Goal: Task Accomplishment & Management: Manage account settings

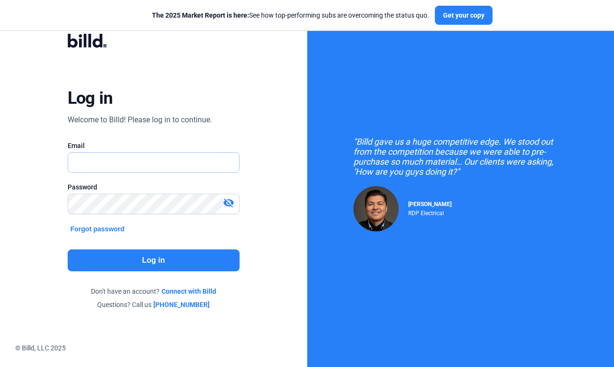
type input "sophia@billd.com"
click at [175, 263] on button "Log in" at bounding box center [154, 260] width 172 height 22
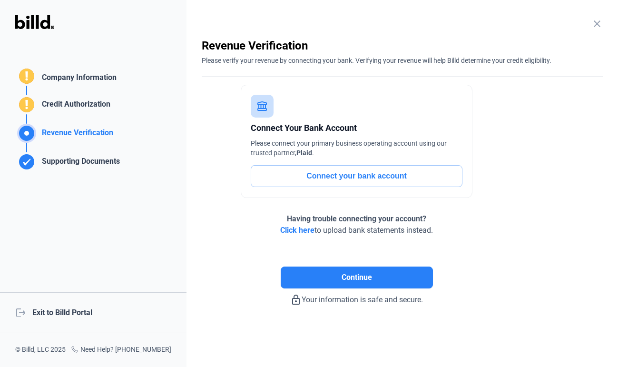
click at [99, 320] on div "logout Exit to Billd Portal" at bounding box center [93, 312] width 187 height 41
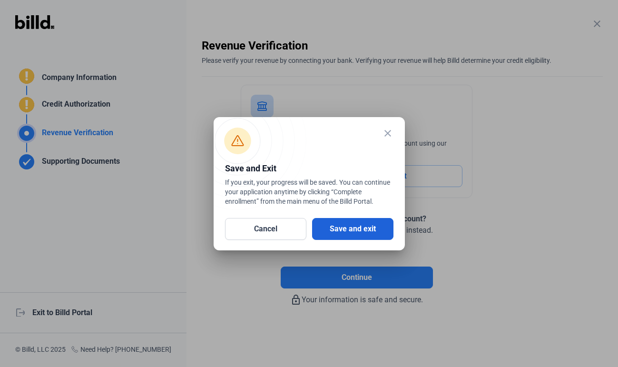
click at [332, 228] on button "Save and exit" at bounding box center [352, 229] width 81 height 22
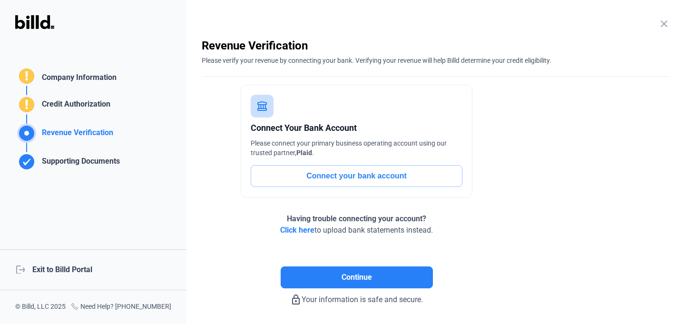
click at [60, 267] on div "logout Exit to Billd Portal" at bounding box center [93, 269] width 187 height 41
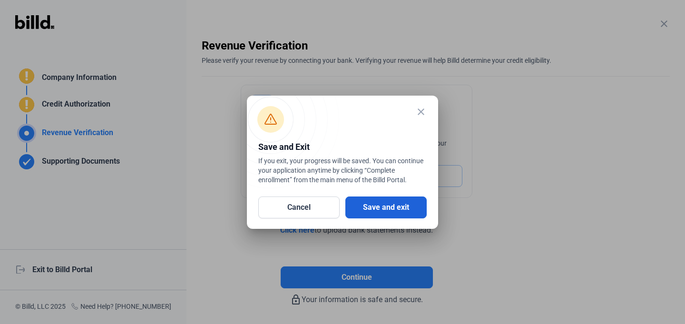
click at [394, 205] on button "Save and exit" at bounding box center [386, 208] width 81 height 22
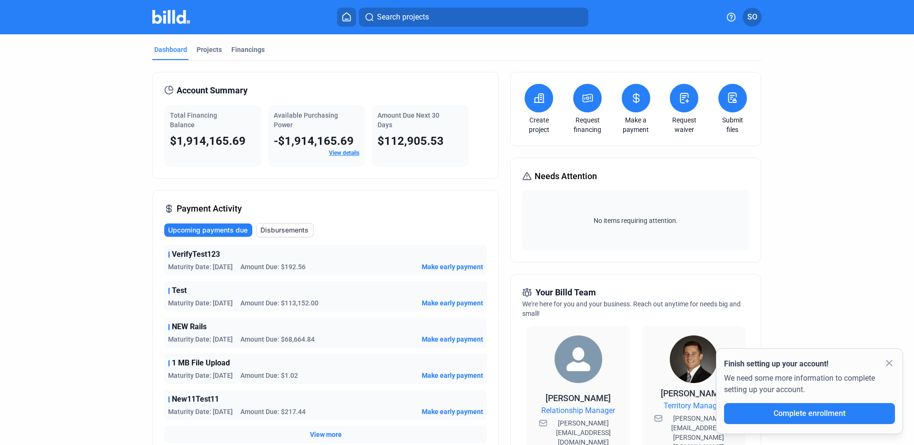
click at [685, 324] on mat-icon "close" at bounding box center [888, 362] width 11 height 11
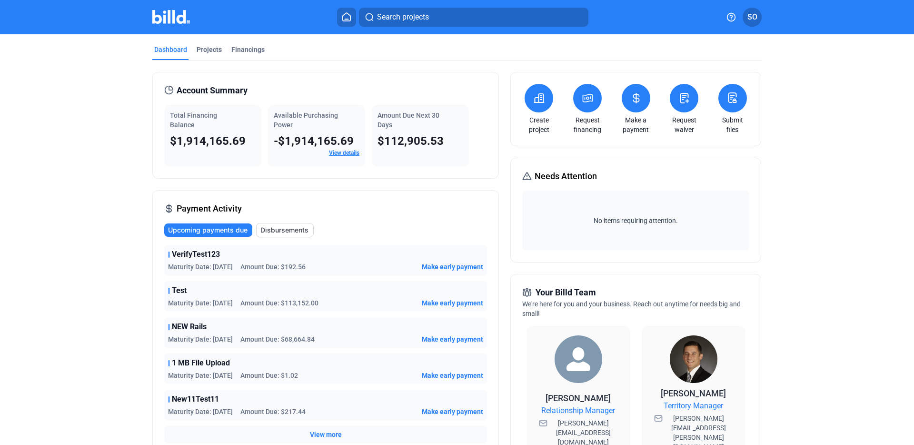
click at [64, 186] on dashboard "Dashboard Projects Financings Account Summary Total Financing Balance $1,914,16…" at bounding box center [457, 355] width 822 height 642
drag, startPoint x: 300, startPoint y: 129, endPoint x: 268, endPoint y: 117, distance: 34.2
click at [268, 117] on div "Available Purchasing Power -$1,914,165.69 View details" at bounding box center [316, 136] width 97 height 62
click at [342, 152] on link "View details" at bounding box center [344, 152] width 30 height 7
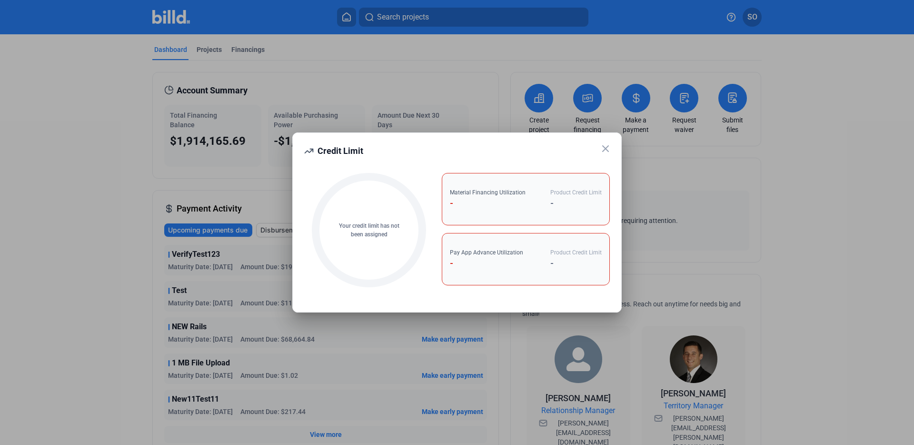
click at [605, 150] on icon at bounding box center [605, 148] width 11 height 11
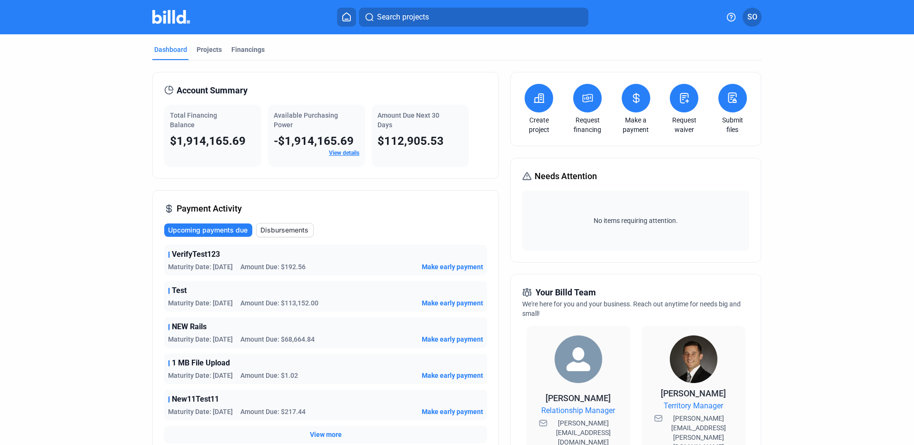
click at [349, 153] on link "View details" at bounding box center [344, 152] width 30 height 7
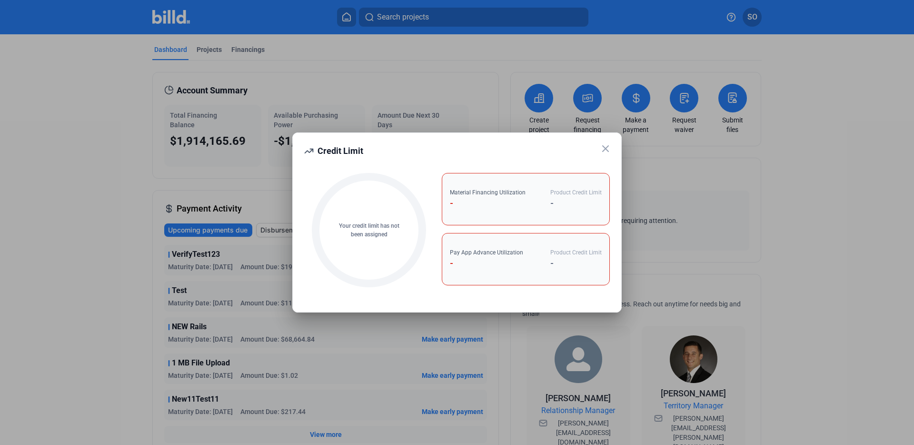
click at [603, 146] on icon at bounding box center [606, 149] width 6 height 6
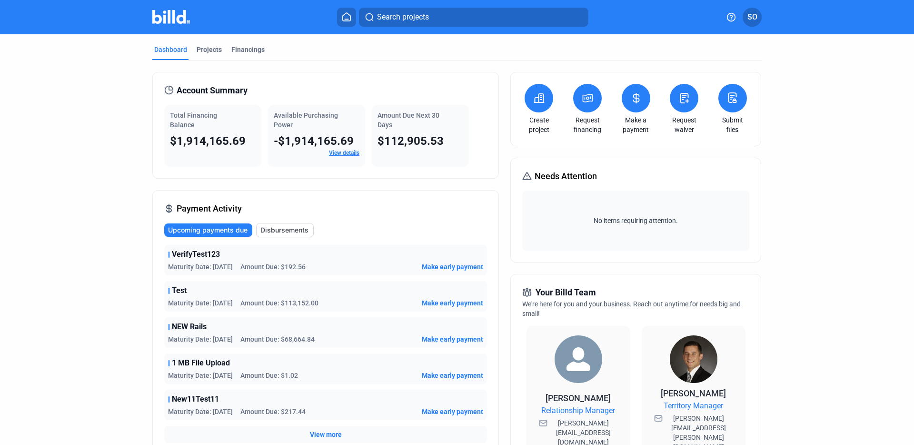
click at [533, 96] on icon at bounding box center [539, 97] width 12 height 11
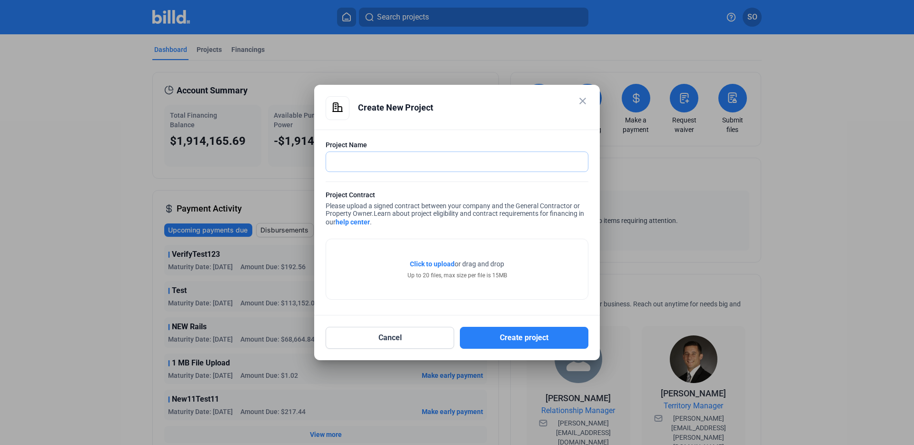
click at [473, 163] on input "text" at bounding box center [451, 162] width 251 height 20
type input "CitiBank"
click at [452, 264] on span "Click to upload" at bounding box center [432, 264] width 45 height 8
drag, startPoint x: 422, startPoint y: 207, endPoint x: 495, endPoint y: 205, distance: 73.3
click at [495, 205] on div "Project Contract Please upload a signed contract between your company and the G…" at bounding box center [457, 209] width 263 height 39
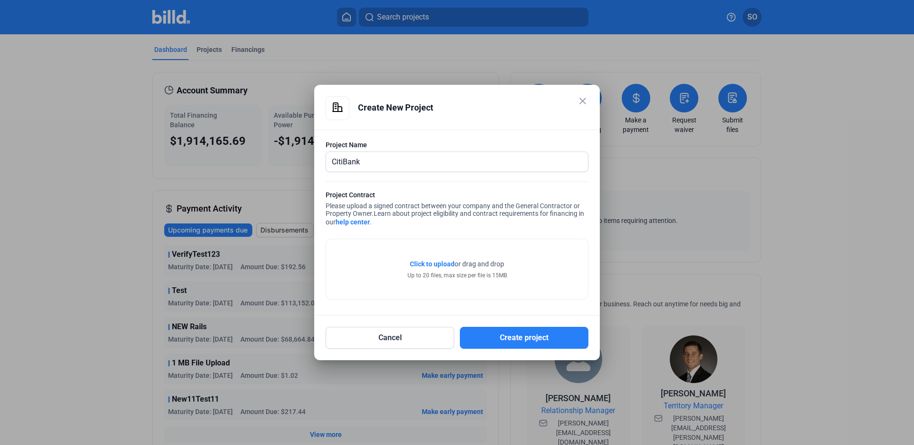
click at [495, 205] on div "Project Contract Please upload a signed contract between your company and the G…" at bounding box center [457, 209] width 263 height 39
drag, startPoint x: 489, startPoint y: 205, endPoint x: 424, endPoint y: 204, distance: 65.2
click at [424, 204] on div "Project Contract Please upload a signed contract between your company and the G…" at bounding box center [457, 209] width 263 height 39
drag, startPoint x: 420, startPoint y: 204, endPoint x: 468, endPoint y: 227, distance: 52.8
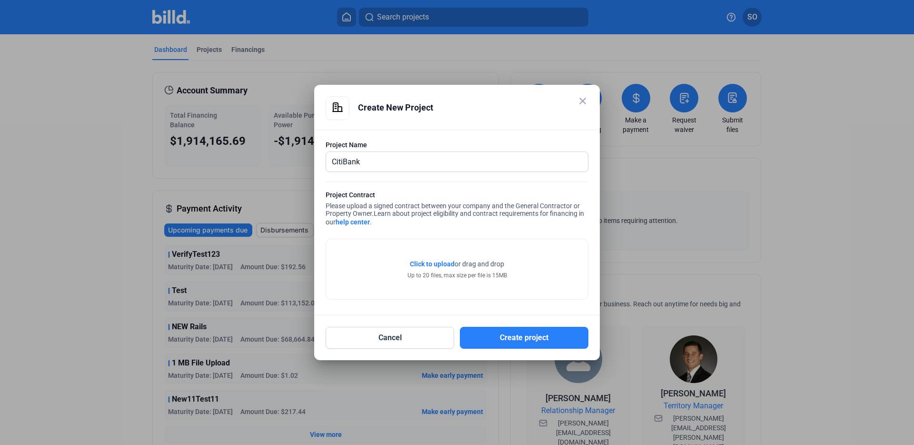
click at [468, 227] on div "Project Contract Please upload a signed contract between your company and the G…" at bounding box center [457, 209] width 263 height 39
click at [424, 223] on div "Project Contract Please upload a signed contract between your company and the G…" at bounding box center [457, 209] width 263 height 39
drag, startPoint x: 417, startPoint y: 226, endPoint x: 325, endPoint y: 205, distance: 94.6
click at [326, 205] on div "Project Contract Please upload a signed contract between your company and the G…" at bounding box center [457, 209] width 263 height 39
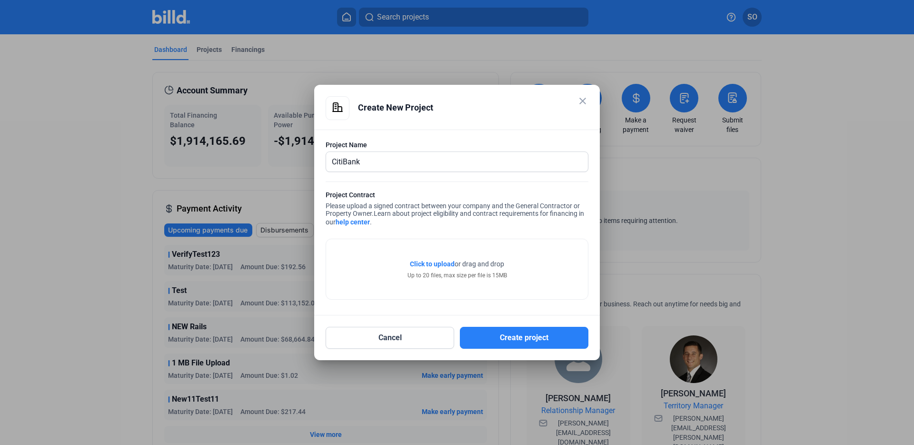
click at [326, 205] on div "Project Contract Please upload a signed contract between your company and the G…" at bounding box center [457, 209] width 263 height 39
click at [581, 103] on mat-icon "close" at bounding box center [582, 100] width 11 height 11
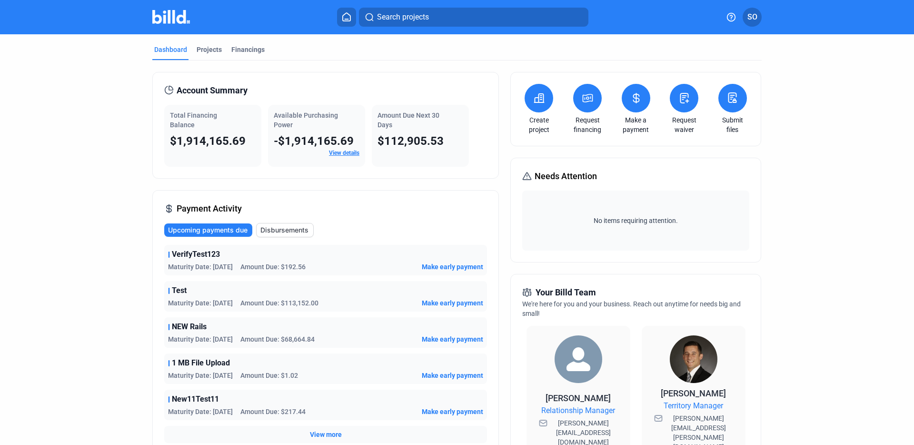
click at [625, 105] on button at bounding box center [636, 98] width 29 height 29
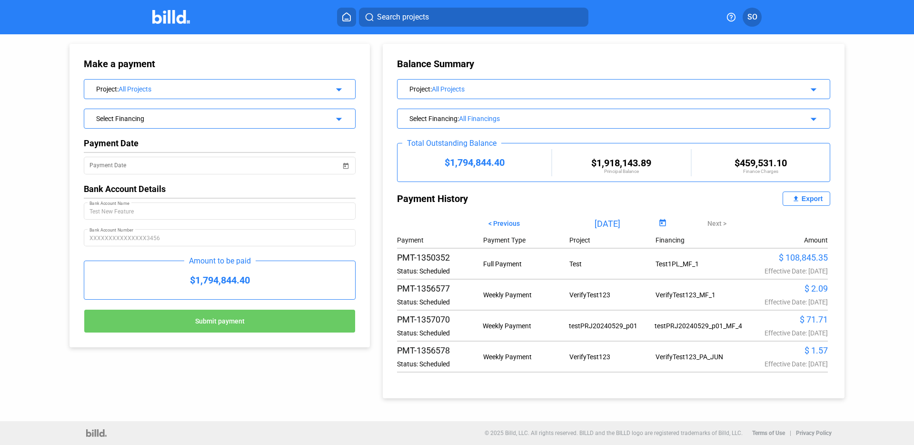
click at [221, 284] on div "$1,794,844.40" at bounding box center [219, 280] width 271 height 38
click at [221, 281] on div "$1,794,844.40" at bounding box center [219, 280] width 271 height 38
click at [224, 95] on div "Project : All Projects arrow_drop_down" at bounding box center [219, 87] width 271 height 17
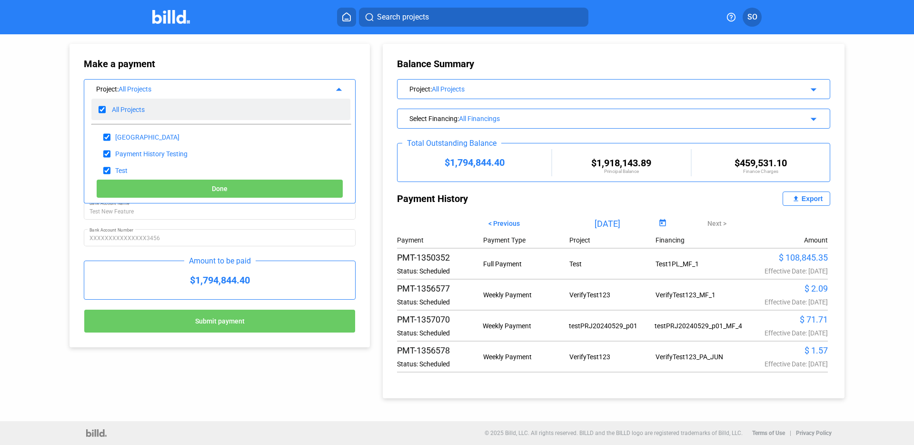
click at [100, 110] on input "checkbox" at bounding box center [102, 109] width 7 height 14
checkbox input "false"
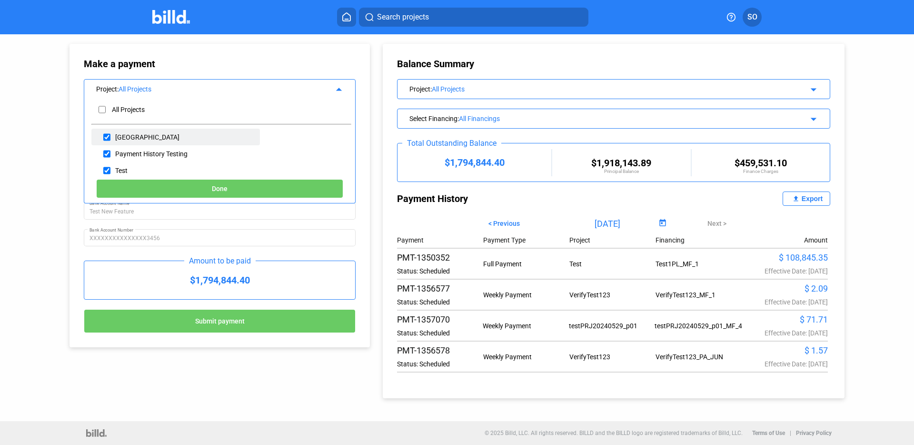
click at [109, 138] on input "checkbox" at bounding box center [106, 137] width 7 height 14
checkbox input "true"
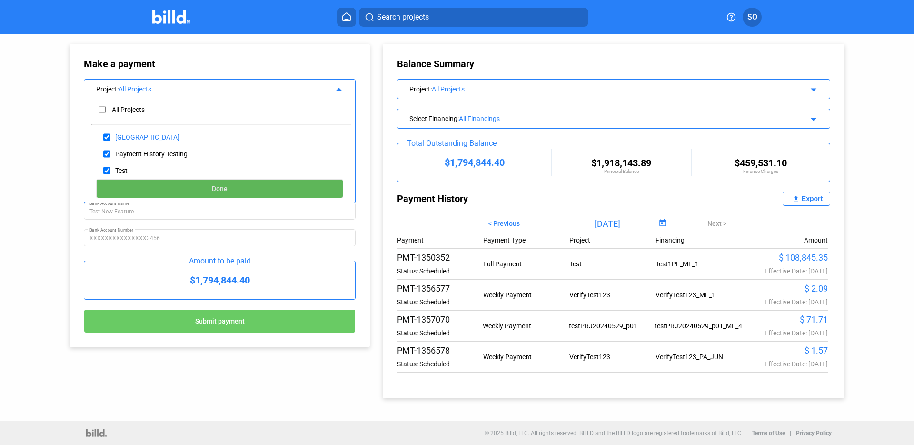
click at [170, 190] on button "Done" at bounding box center [219, 188] width 247 height 19
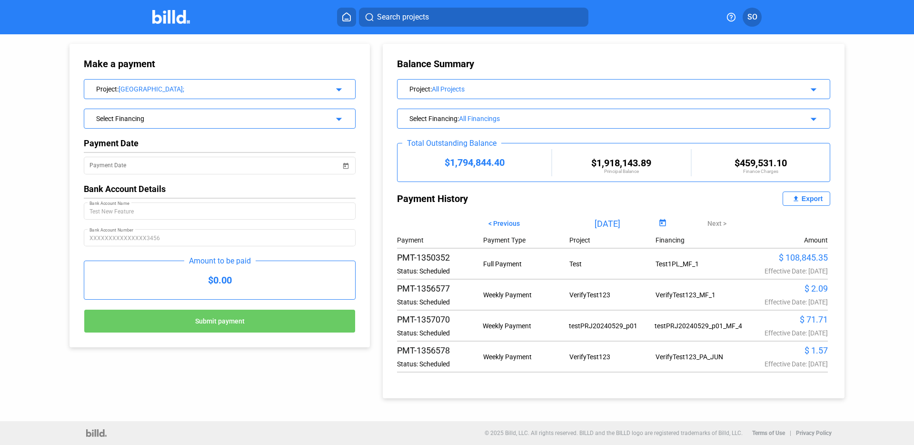
click at [236, 121] on div "Select Financing" at bounding box center [207, 118] width 222 height 10
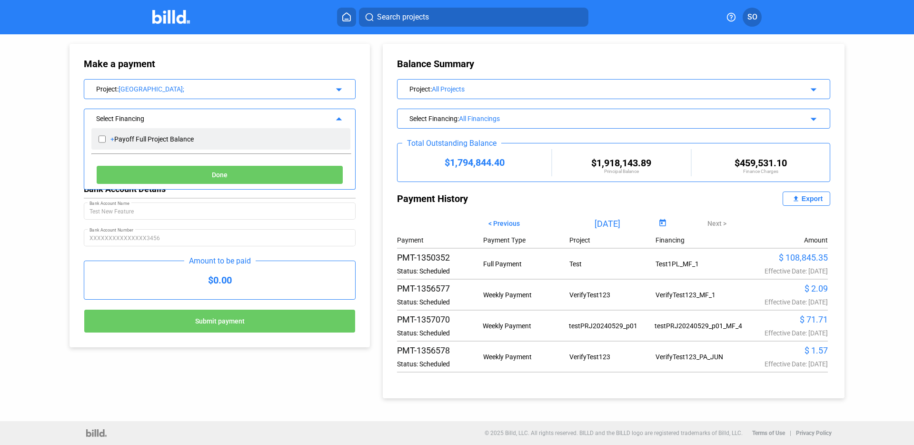
click at [102, 139] on input "checkbox" at bounding box center [102, 139] width 7 height 14
click at [101, 139] on input "checkbox" at bounding box center [102, 139] width 7 height 14
checkbox input "false"
click at [225, 276] on div "$0.00" at bounding box center [219, 280] width 271 height 38
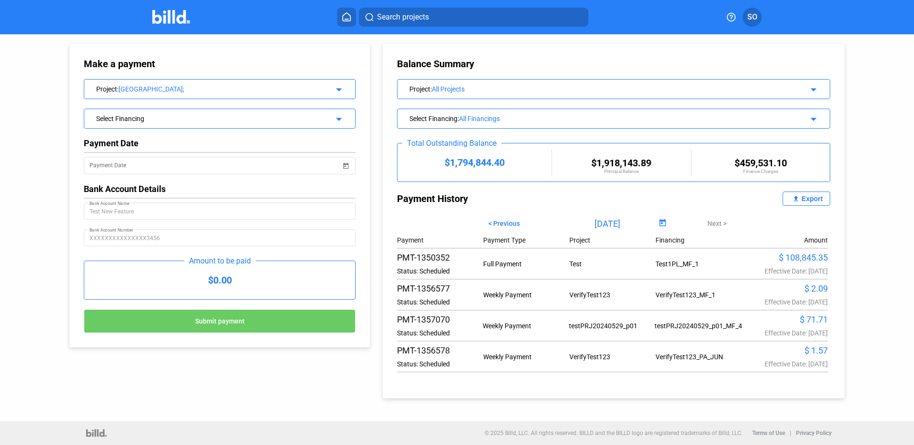
click at [225, 279] on div "$0.00" at bounding box center [219, 280] width 271 height 38
drag, startPoint x: 225, startPoint y: 279, endPoint x: 204, endPoint y: 279, distance: 20.5
click at [204, 279] on div "$0.00" at bounding box center [219, 280] width 271 height 38
click at [231, 277] on div "$0.00" at bounding box center [219, 280] width 271 height 38
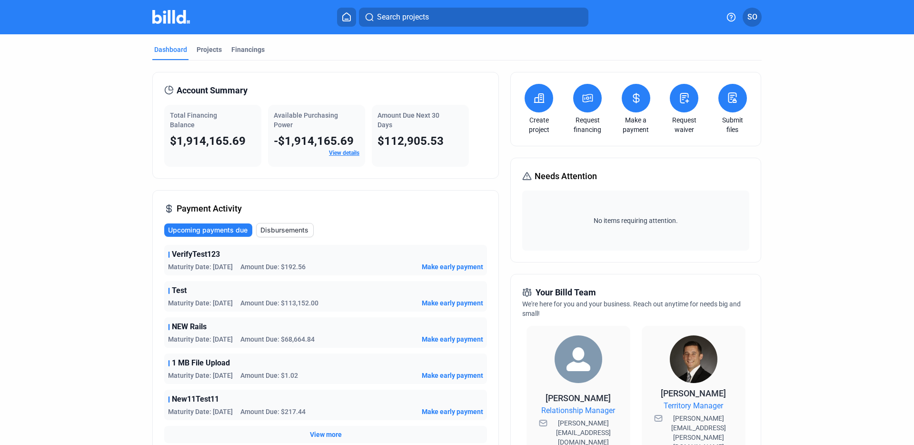
click at [685, 95] on icon at bounding box center [684, 97] width 12 height 11
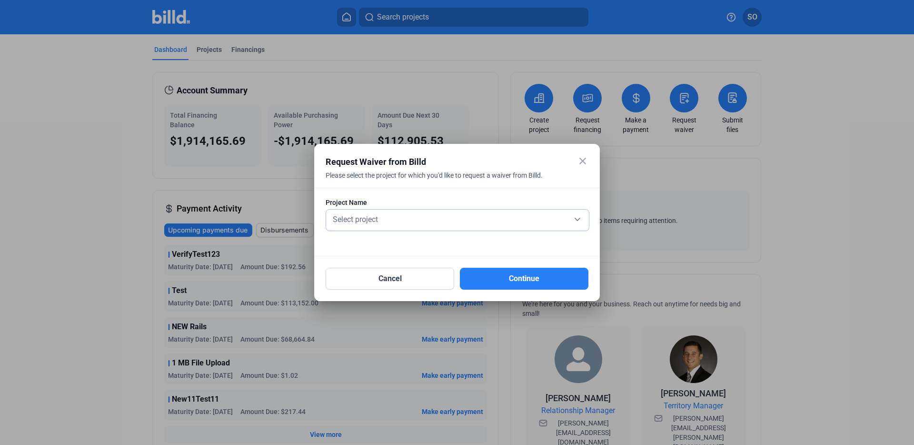
click at [423, 224] on div "Select project" at bounding box center [457, 218] width 253 height 13
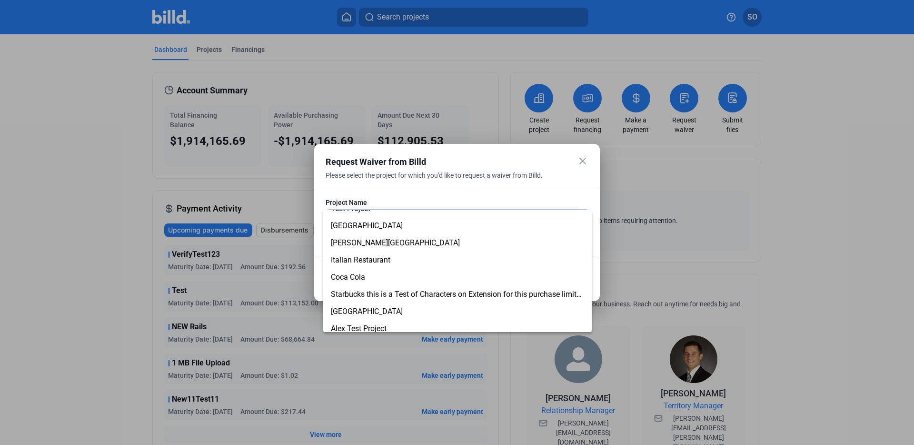
scroll to position [118, 0]
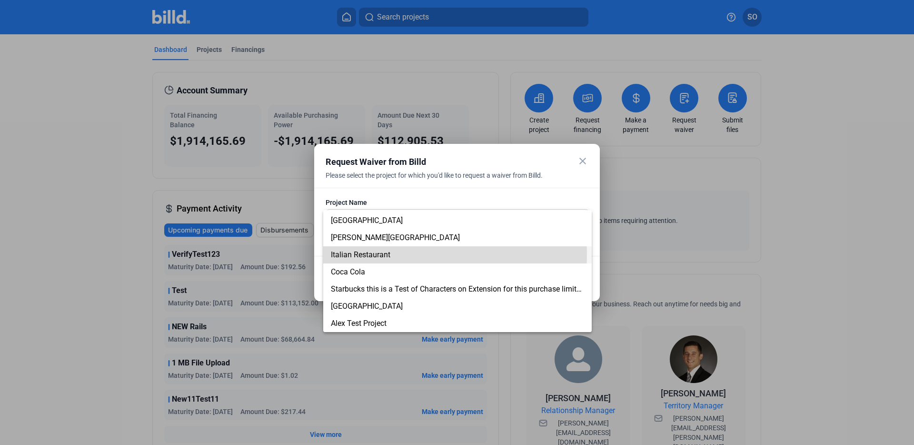
click at [394, 254] on span "Italian Restaurant" at bounding box center [457, 254] width 253 height 17
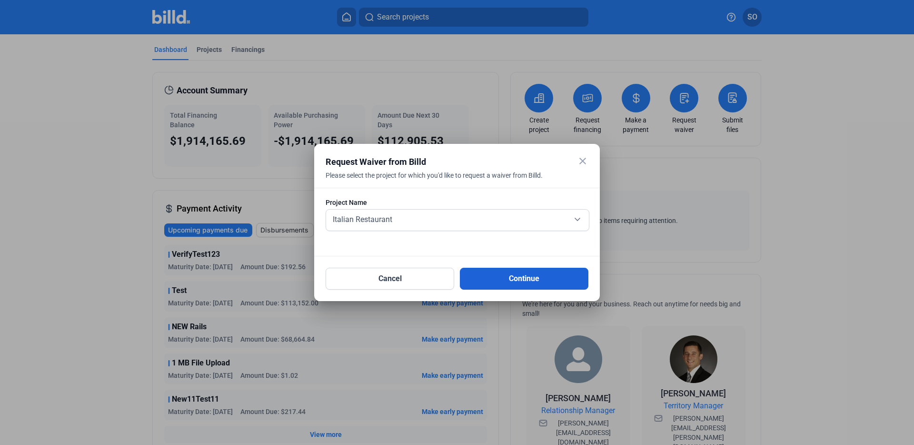
click at [505, 280] on button "Continue" at bounding box center [524, 278] width 129 height 22
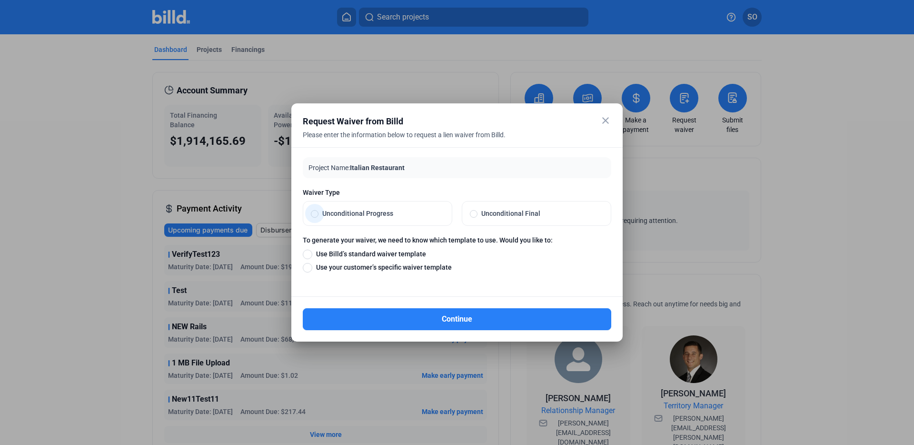
click at [368, 215] on span "Unconditional Progress" at bounding box center [381, 213] width 126 height 10
click at [318, 215] on input "Unconditional Progress" at bounding box center [315, 213] width 8 height 9
radio input "true"
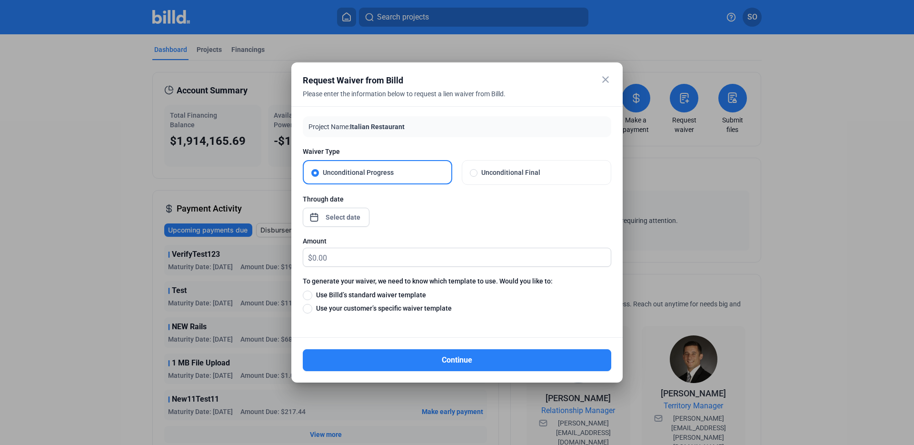
click at [535, 174] on span "Unconditional Final" at bounding box center [540, 173] width 126 height 10
click at [477, 174] on input "Unconditional Final" at bounding box center [474, 172] width 8 height 9
radio input "true"
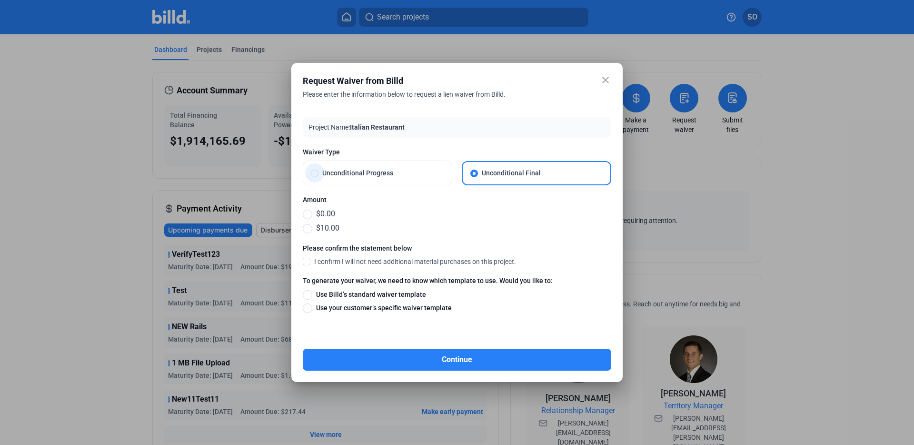
click at [406, 181] on label "Unconditional Progress" at bounding box center [377, 173] width 149 height 24
click at [318, 177] on input "Unconditional Progress" at bounding box center [315, 172] width 8 height 9
radio input "true"
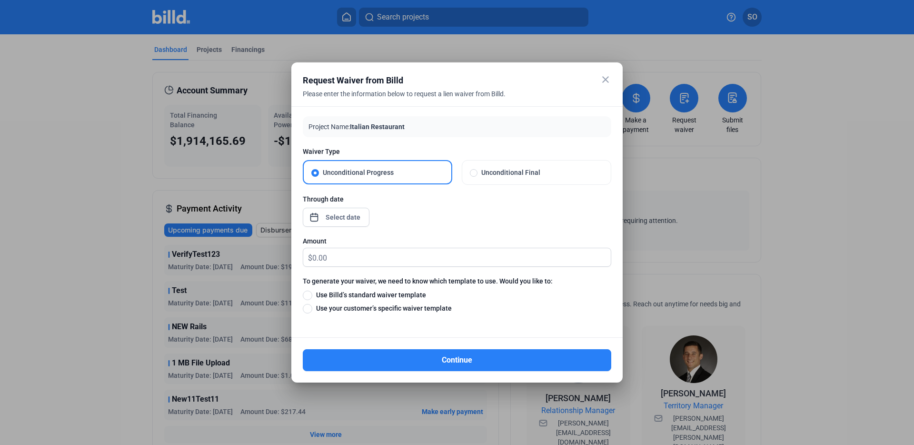
click at [348, 215] on div "close Request Waiver from Billd Please enter the information below to request a…" at bounding box center [457, 222] width 914 height 445
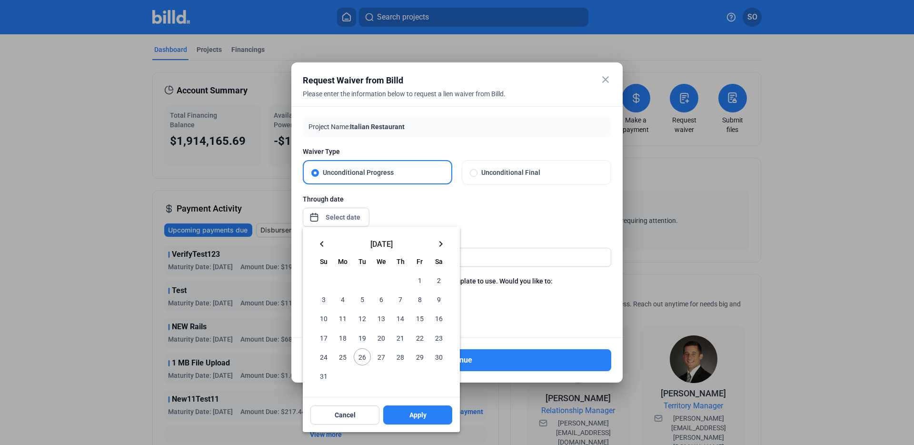
click at [346, 324] on span "25" at bounding box center [342, 356] width 17 height 17
click at [432, 197] on div at bounding box center [457, 222] width 914 height 445
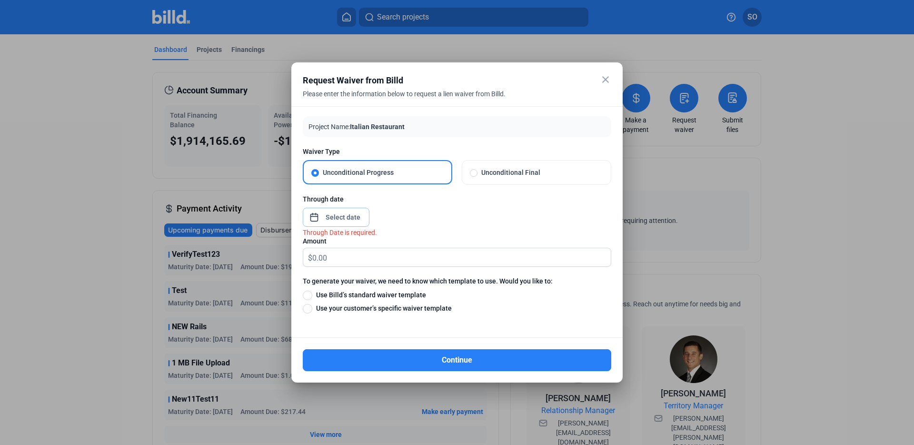
click at [318, 216] on span "Open calendar" at bounding box center [314, 212] width 23 height 23
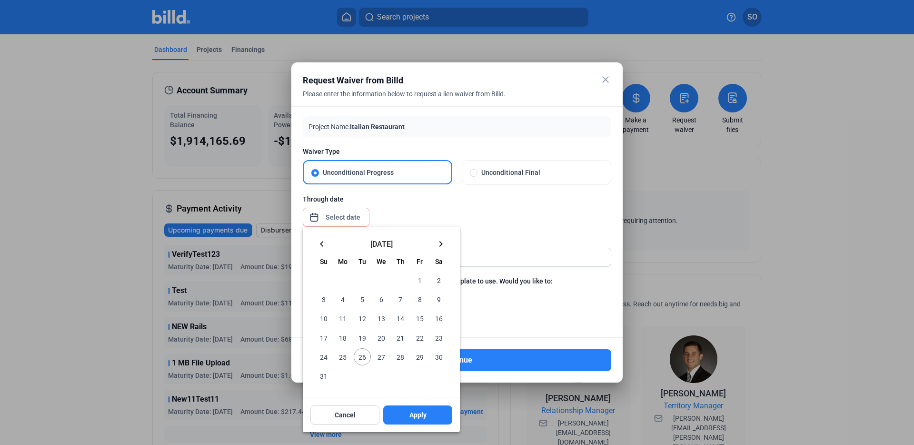
click at [344, 324] on span "25" at bounding box center [342, 356] width 17 height 17
click at [491, 215] on div at bounding box center [457, 222] width 914 height 445
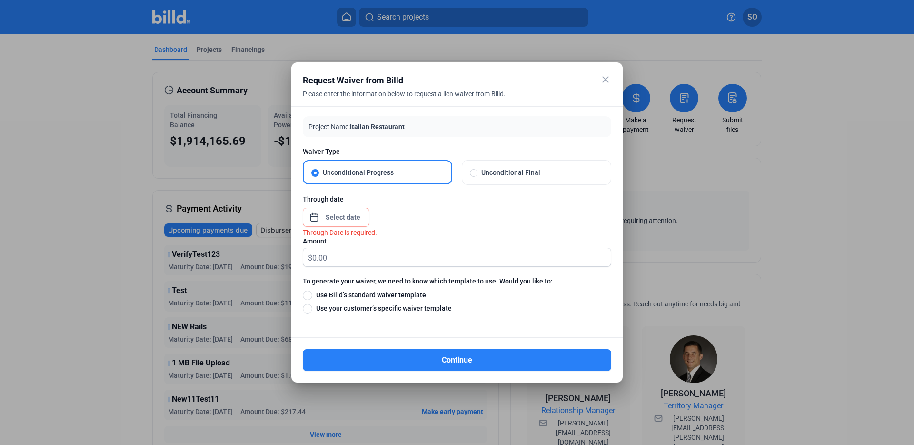
click at [604, 79] on mat-icon "close" at bounding box center [605, 79] width 11 height 11
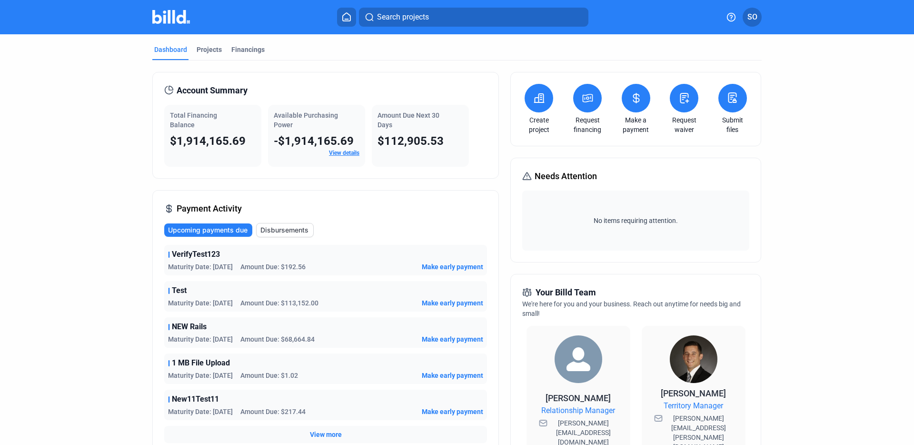
click at [685, 96] on icon at bounding box center [733, 98] width 8 height 10
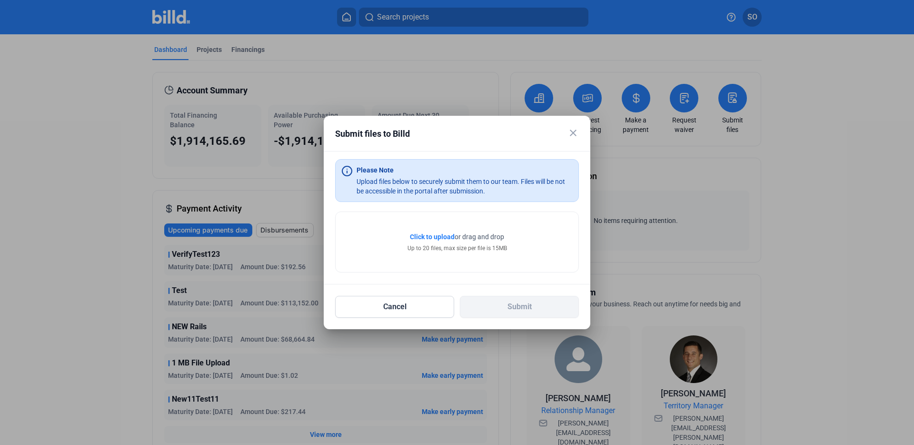
click at [573, 129] on mat-icon "close" at bounding box center [572, 132] width 11 height 11
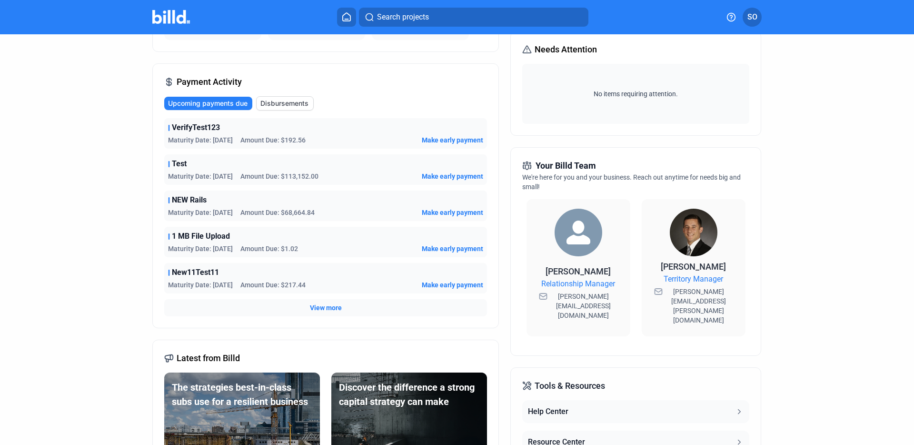
scroll to position [0, 0]
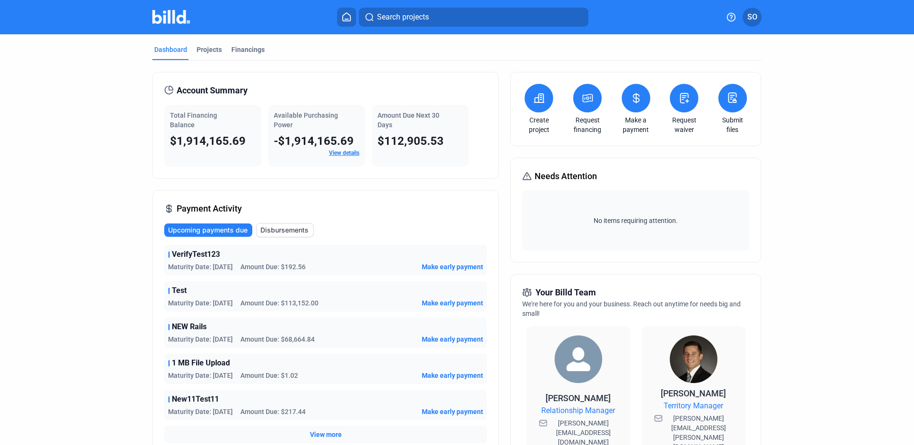
click at [685, 21] on span "SO" at bounding box center [752, 16] width 10 height 11
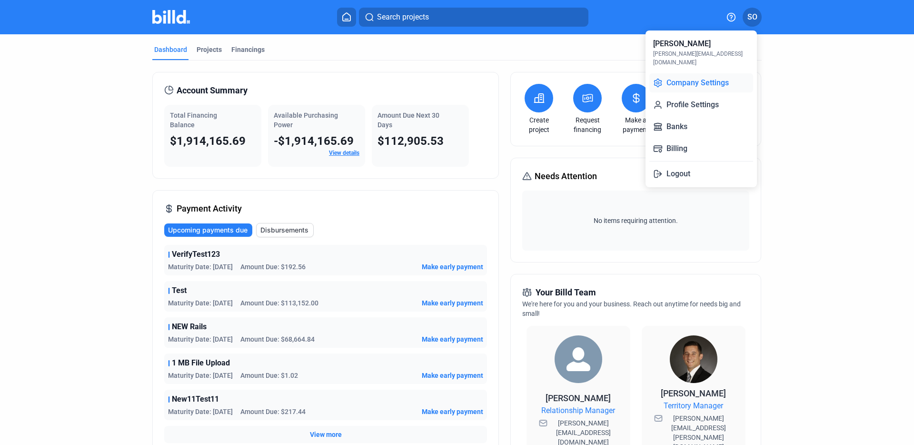
click at [685, 81] on button "Company Settings" at bounding box center [701, 82] width 104 height 19
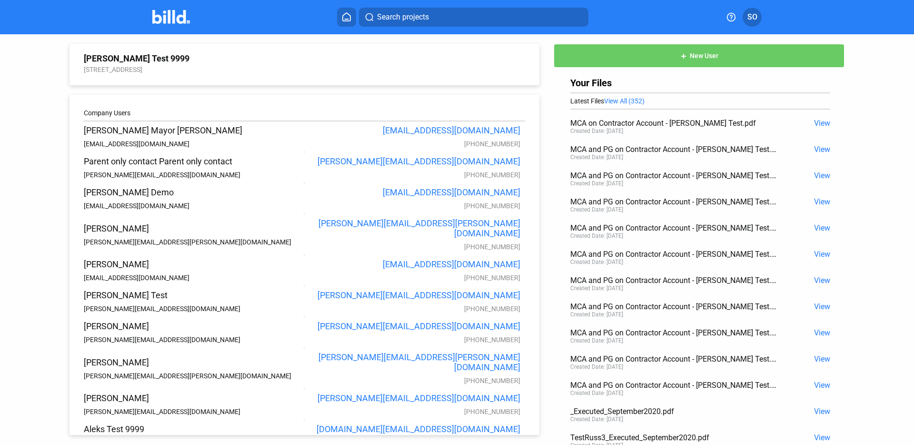
click at [600, 61] on button "add New User" at bounding box center [699, 56] width 291 height 24
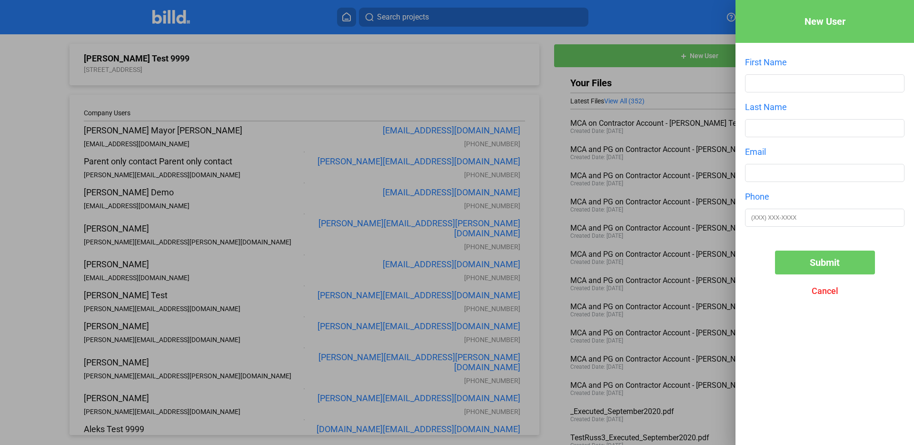
click at [588, 30] on div at bounding box center [457, 222] width 914 height 445
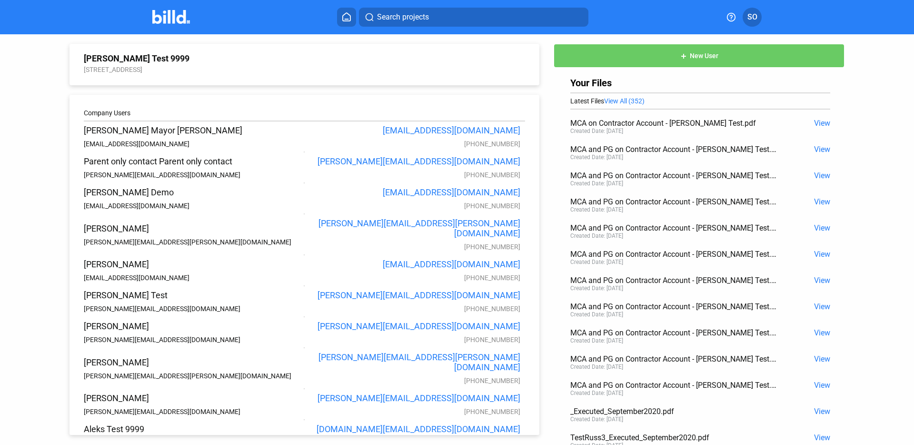
click at [685, 16] on button "SO" at bounding box center [752, 17] width 19 height 19
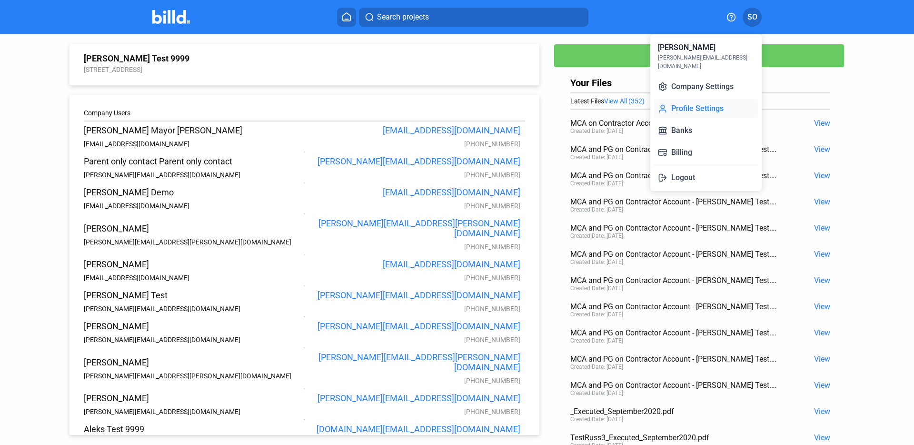
click at [685, 99] on button "Profile Settings" at bounding box center [706, 108] width 104 height 19
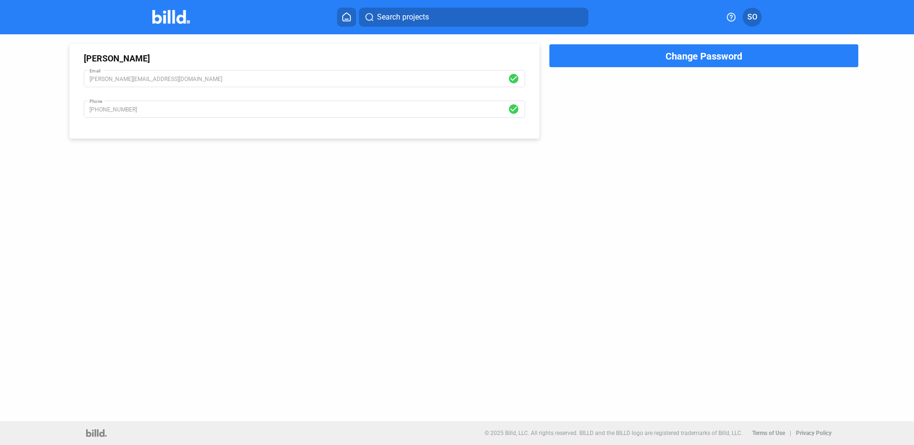
click at [685, 19] on span "SO" at bounding box center [752, 16] width 10 height 11
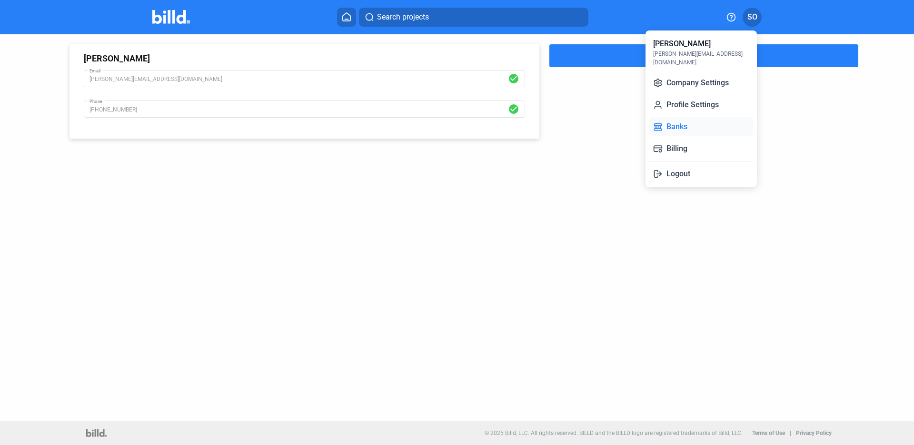
click at [685, 117] on button "Banks" at bounding box center [701, 126] width 104 height 19
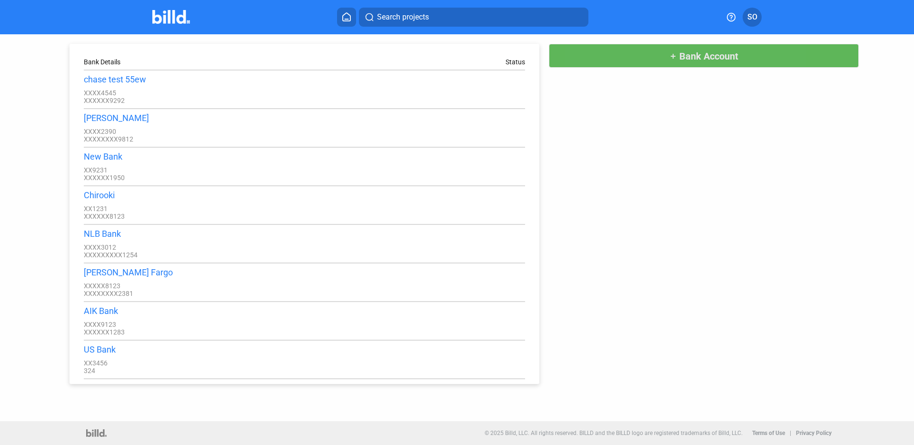
click at [651, 55] on button "add Bank Account" at bounding box center [704, 56] width 310 height 24
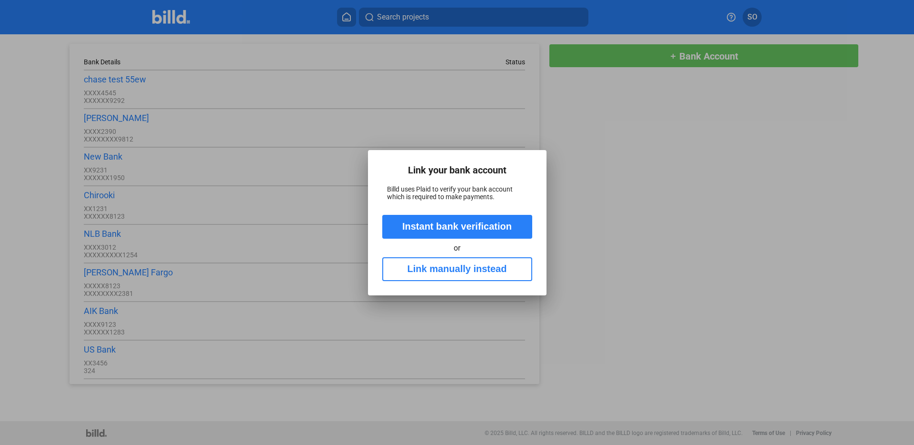
click at [474, 223] on button "Instant bank verification" at bounding box center [457, 227] width 150 height 24
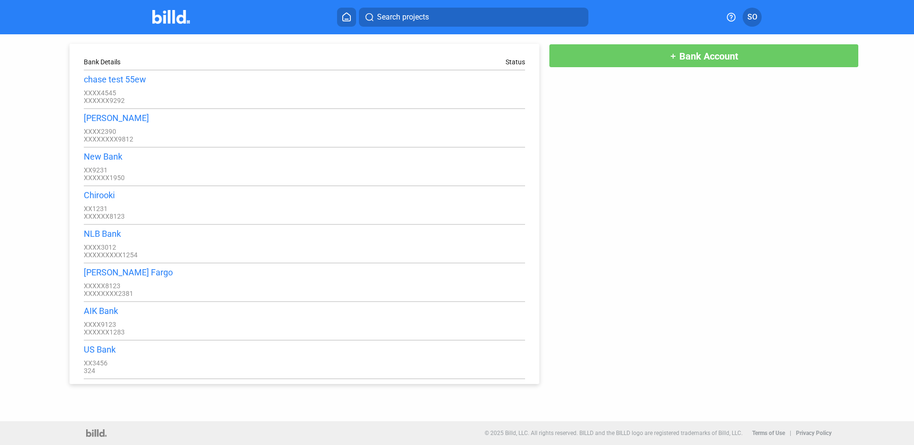
click at [184, 19] on img at bounding box center [171, 17] width 38 height 14
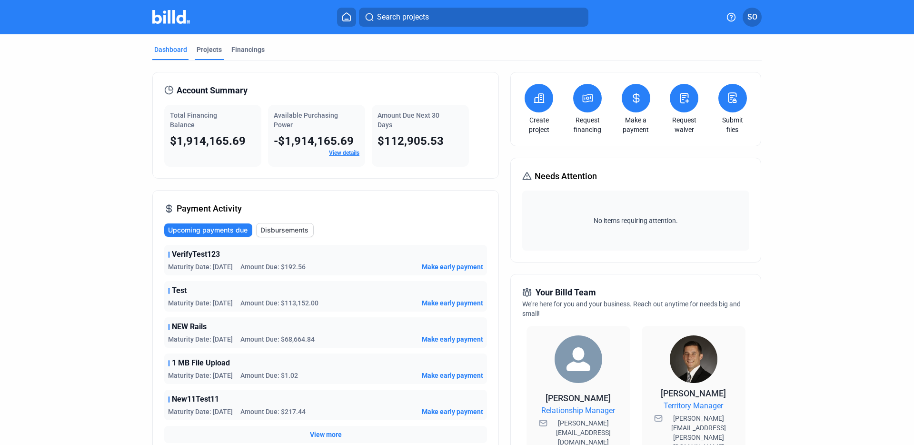
click at [212, 50] on div "Projects" at bounding box center [209, 50] width 25 height 10
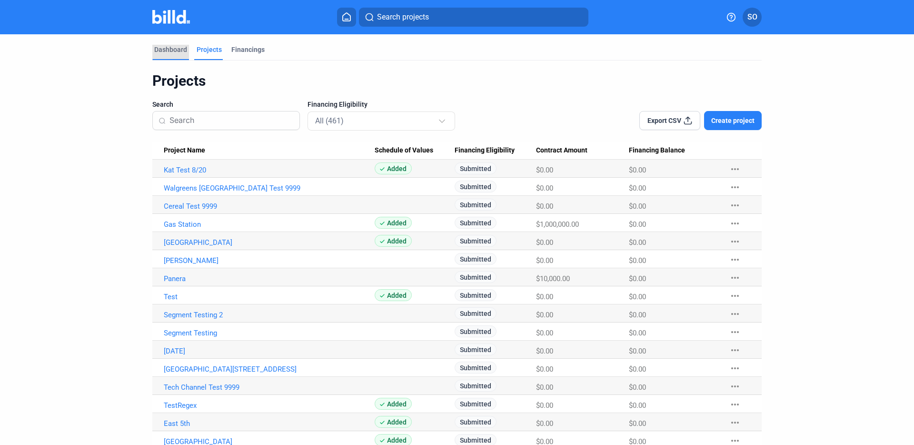
click at [178, 45] on div "Dashboard" at bounding box center [170, 50] width 33 height 10
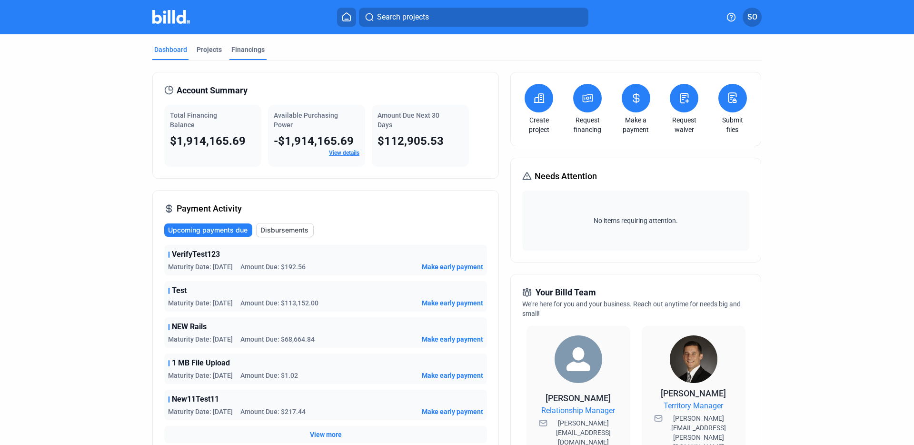
click at [238, 49] on div "Financings" at bounding box center [247, 50] width 33 height 10
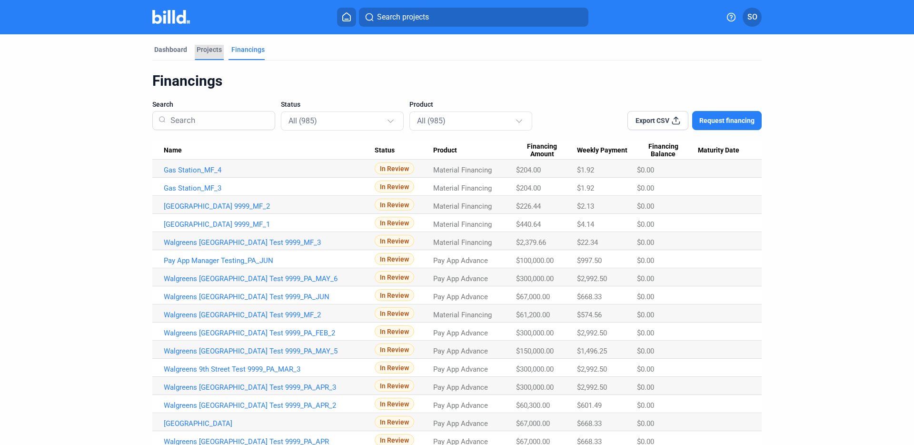
click at [207, 50] on div "Projects" at bounding box center [209, 50] width 25 height 10
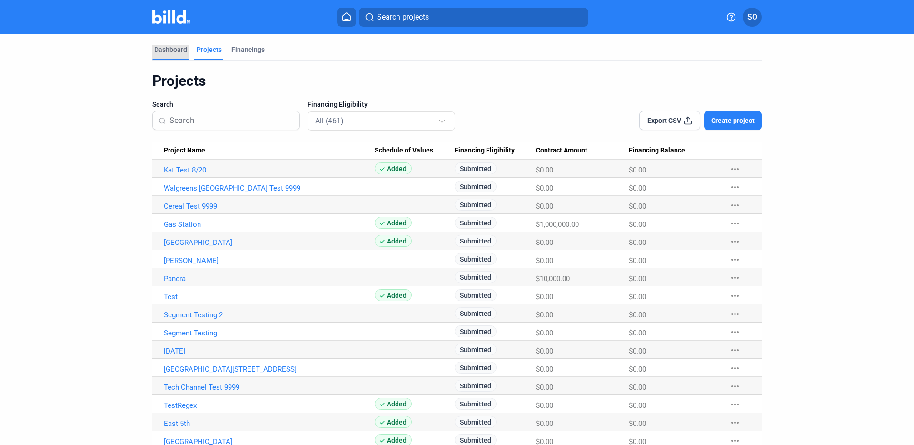
click at [178, 54] on div "Dashboard" at bounding box center [170, 50] width 33 height 10
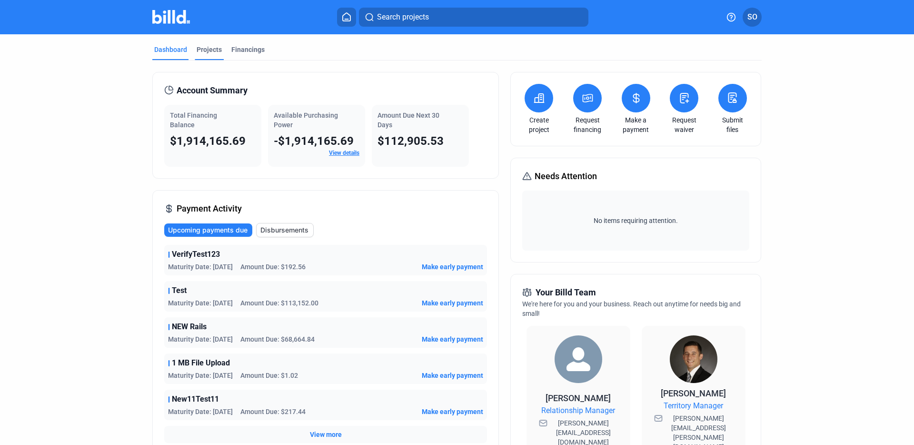
click at [208, 50] on div "Projects" at bounding box center [209, 50] width 25 height 10
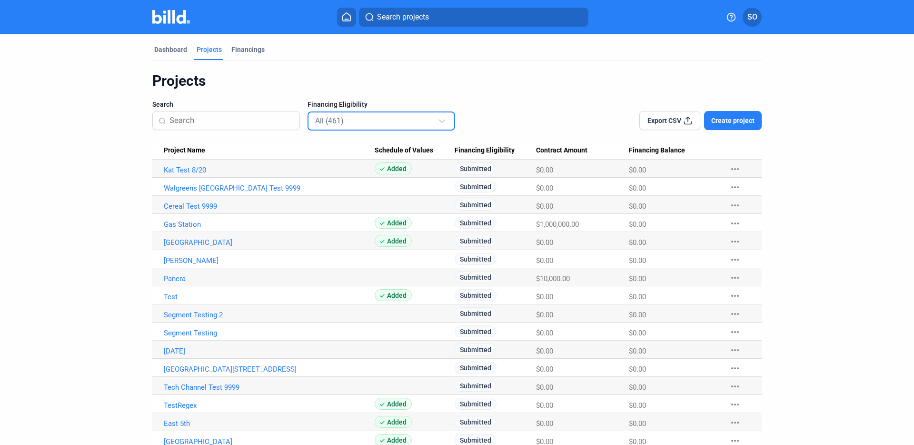
click at [337, 127] on div "All (461)" at bounding box center [381, 120] width 133 height 19
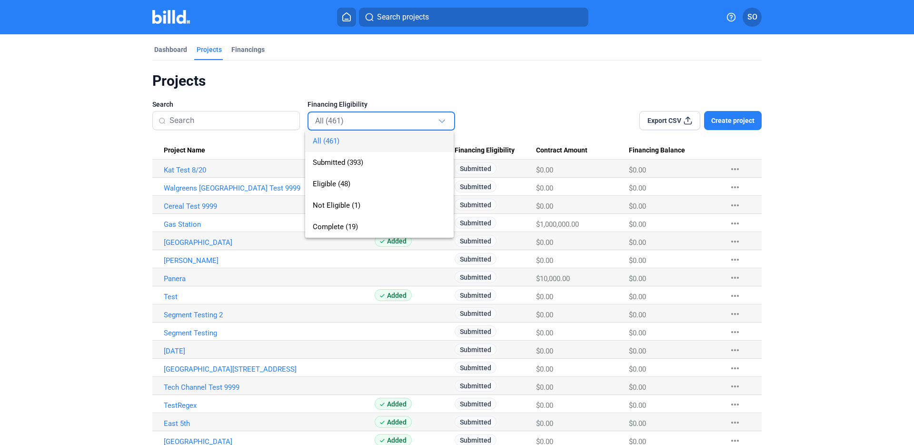
click at [461, 91] on div at bounding box center [457, 222] width 914 height 445
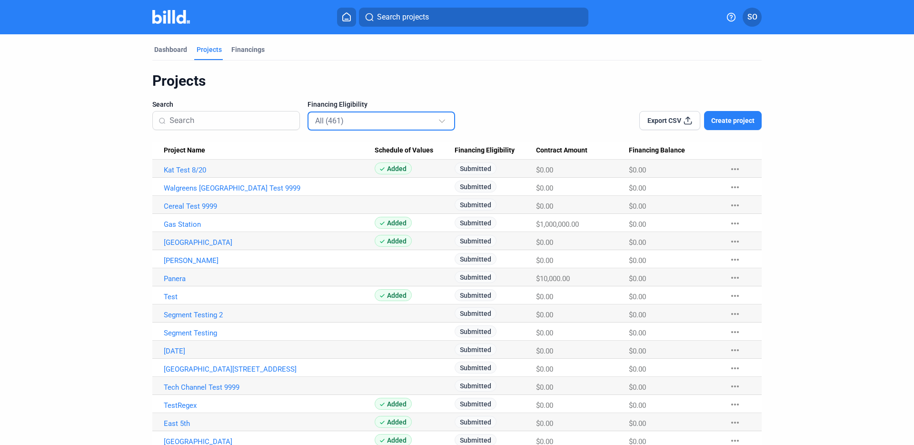
click at [332, 124] on mat-select-trigger "All (461)" at bounding box center [329, 120] width 29 height 9
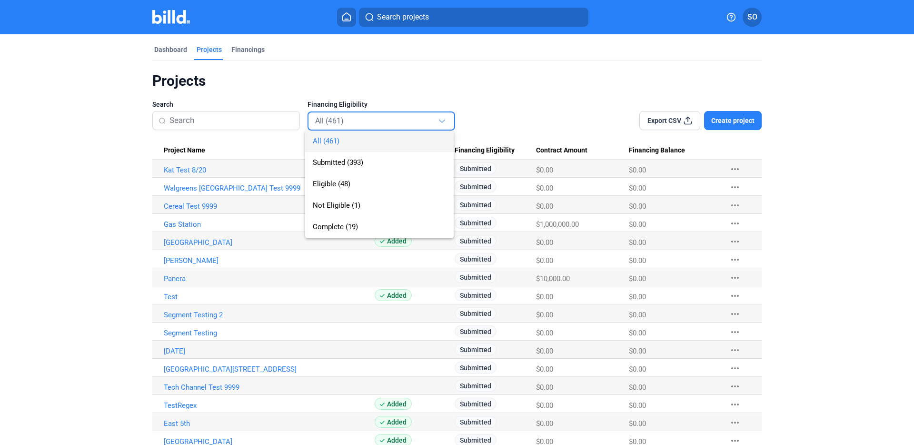
click at [220, 187] on div at bounding box center [457, 222] width 914 height 445
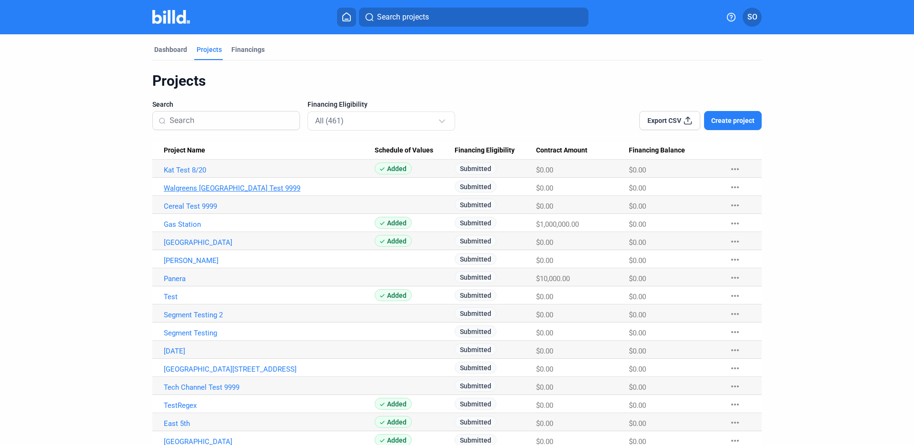
click at [237, 188] on link "Walgreens [GEOGRAPHIC_DATA] Test 9999" at bounding box center [269, 188] width 211 height 9
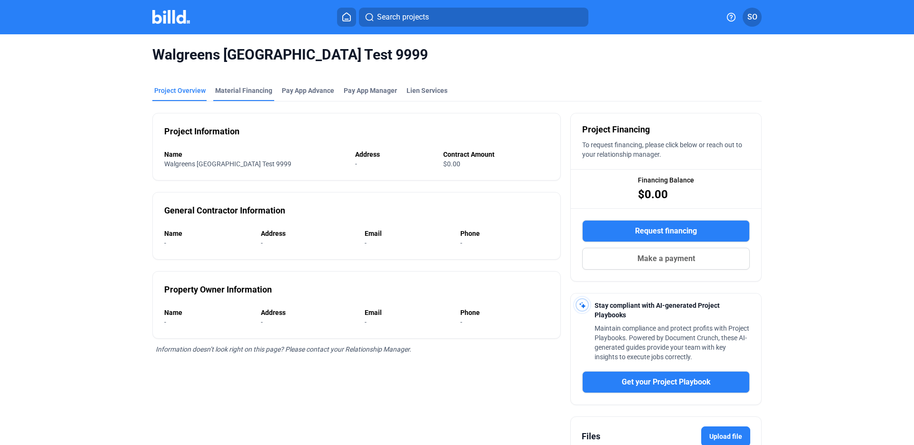
click at [249, 89] on div "Material Financing" at bounding box center [243, 91] width 57 height 10
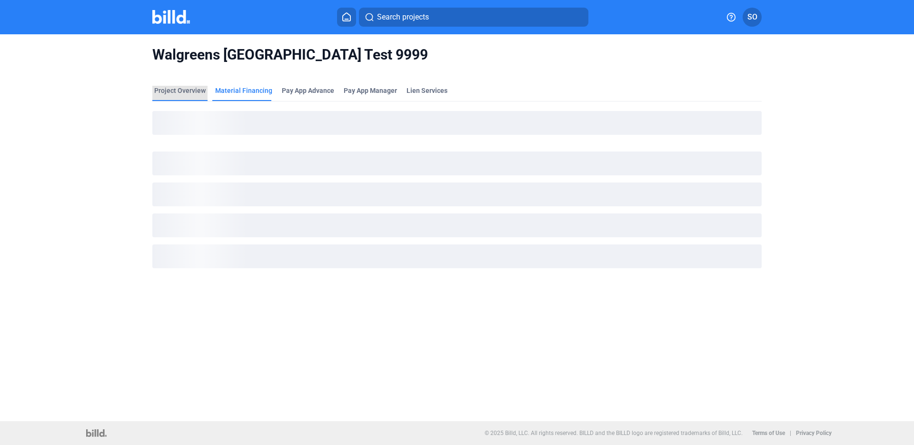
click at [189, 94] on div "Project Overview" at bounding box center [179, 91] width 51 height 10
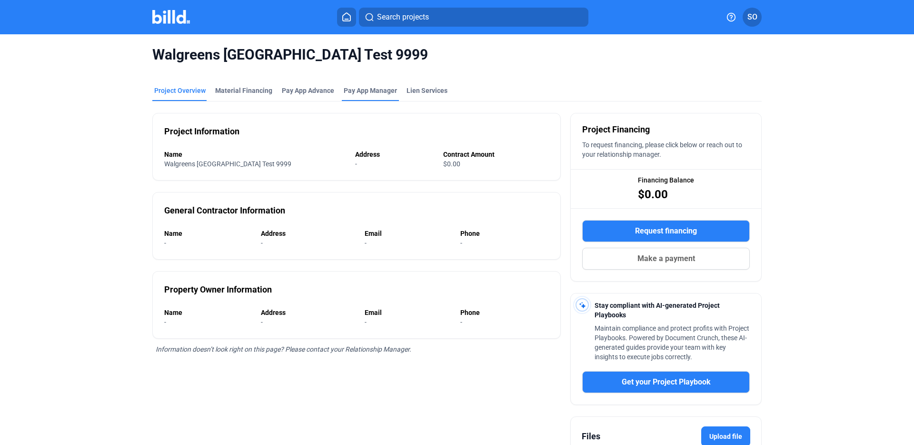
click at [354, 86] on span "Pay App Manager" at bounding box center [370, 91] width 53 height 10
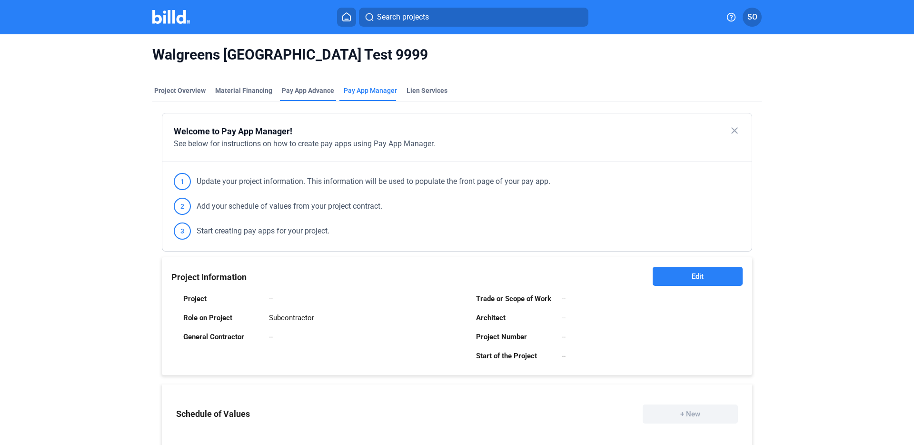
click at [305, 95] on div "Pay App Advance" at bounding box center [308, 91] width 52 height 10
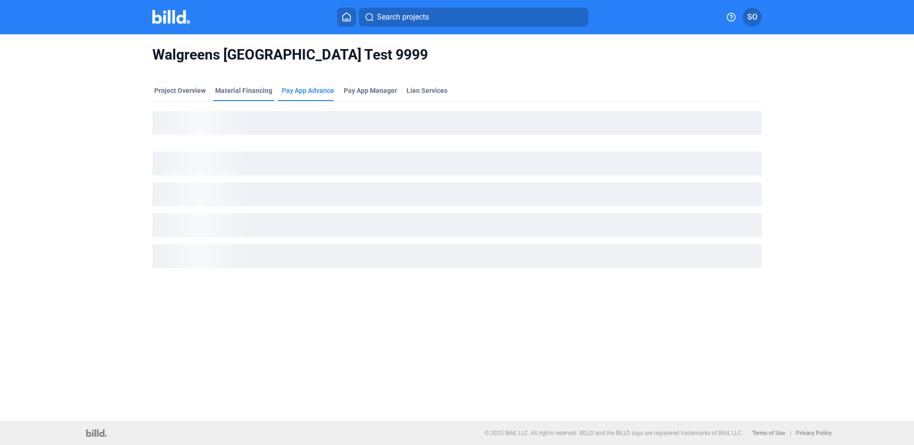
click at [248, 90] on div "Material Financing" at bounding box center [243, 91] width 57 height 10
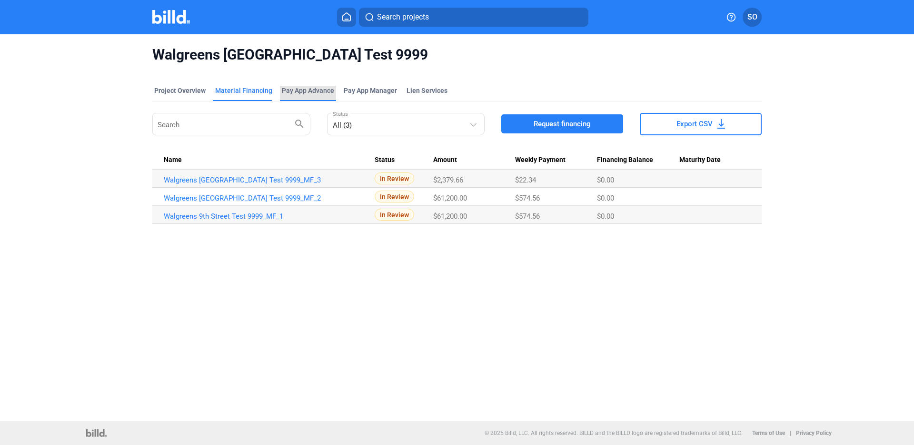
click at [295, 90] on div "Pay App Advance" at bounding box center [308, 91] width 52 height 10
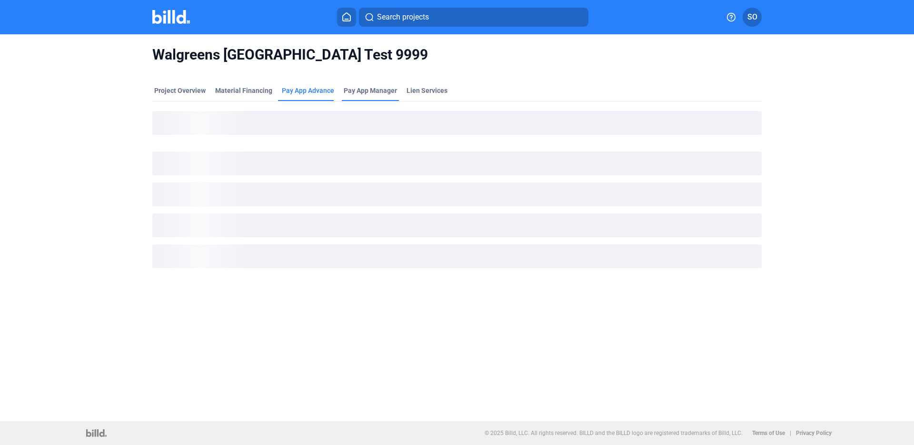
click at [365, 90] on span "Pay App Manager" at bounding box center [370, 91] width 53 height 10
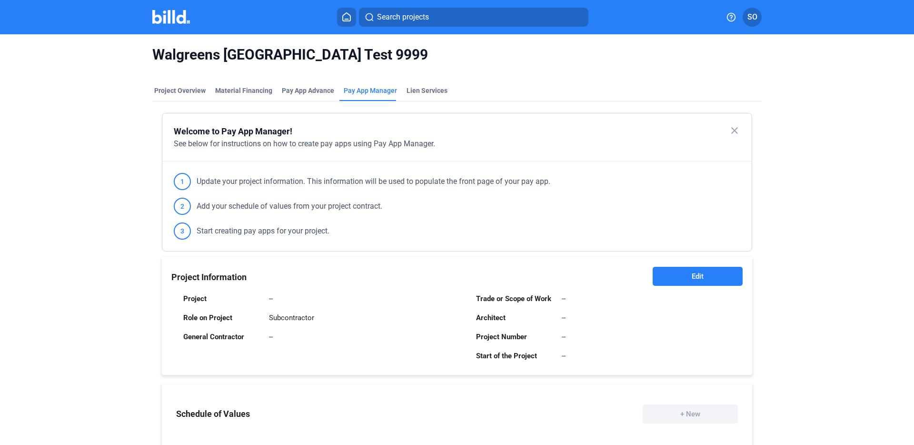
click at [677, 279] on button "Edit" at bounding box center [698, 276] width 90 height 19
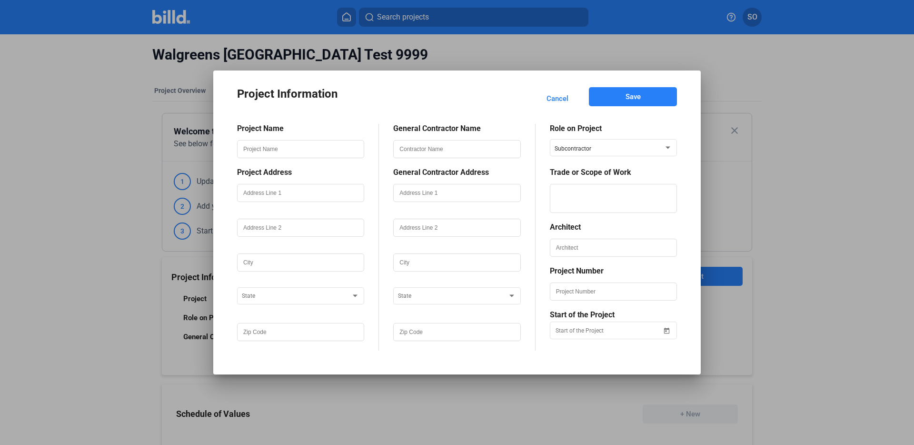
click at [545, 101] on button "Cancel" at bounding box center [557, 98] width 44 height 22
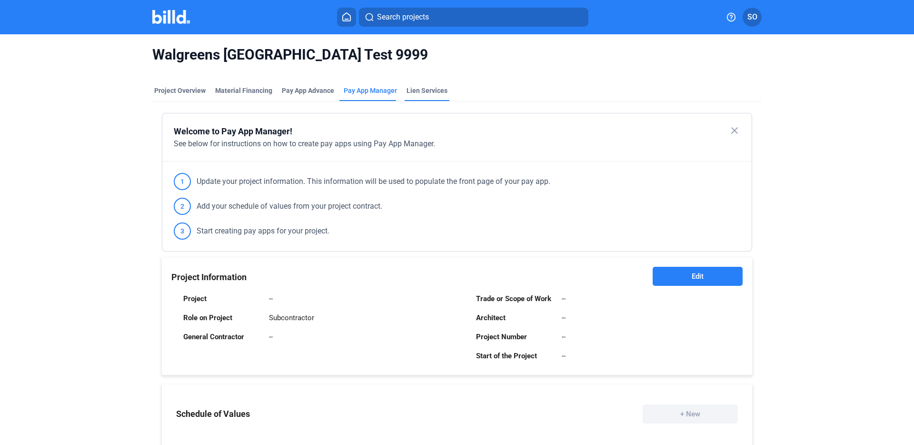
click at [420, 97] on div "Lien Services" at bounding box center [427, 93] width 45 height 15
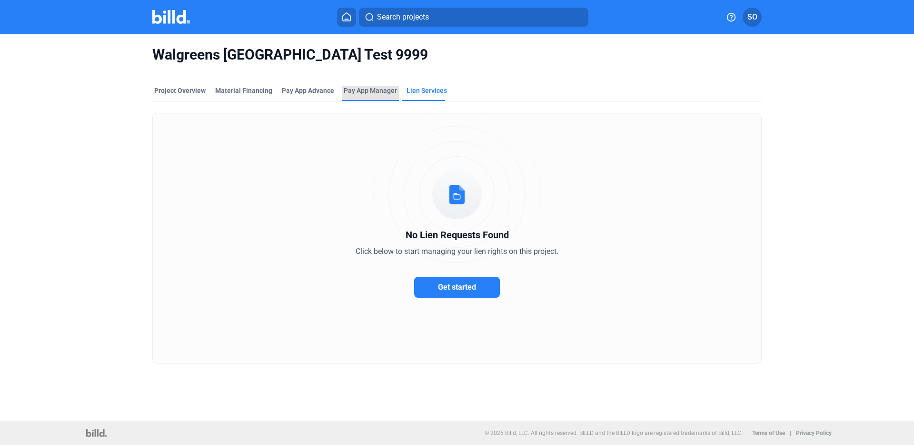
click at [379, 89] on span "Pay App Manager" at bounding box center [370, 91] width 53 height 10
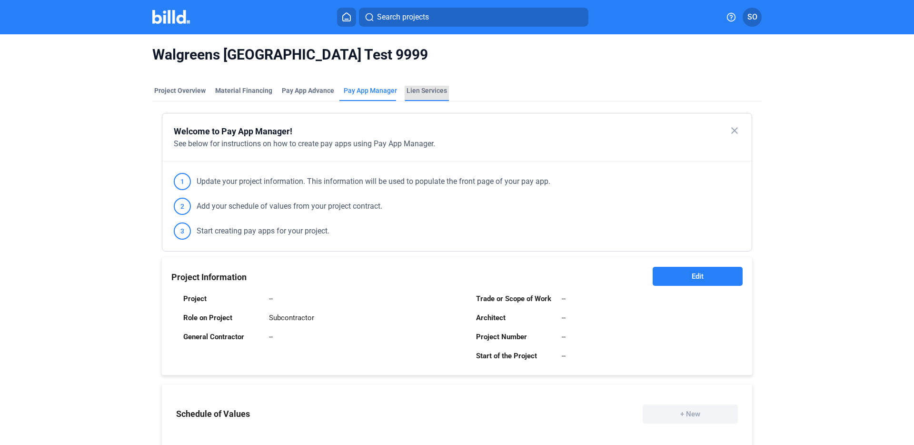
click at [419, 89] on div "Lien Services" at bounding box center [426, 91] width 40 height 10
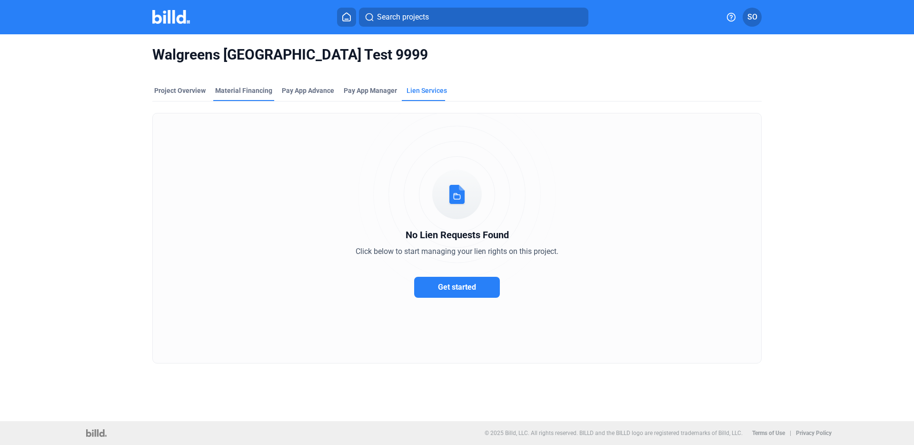
click at [256, 87] on div "Material Financing" at bounding box center [243, 91] width 57 height 10
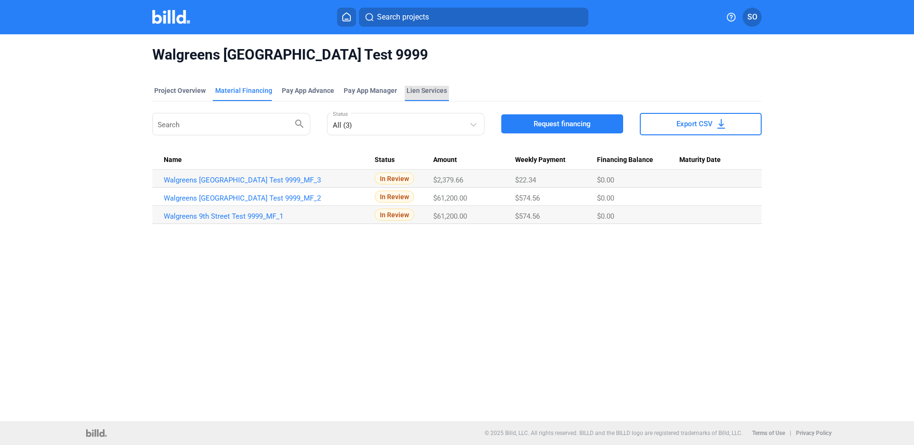
click at [417, 97] on div "Lien Services" at bounding box center [427, 93] width 44 height 15
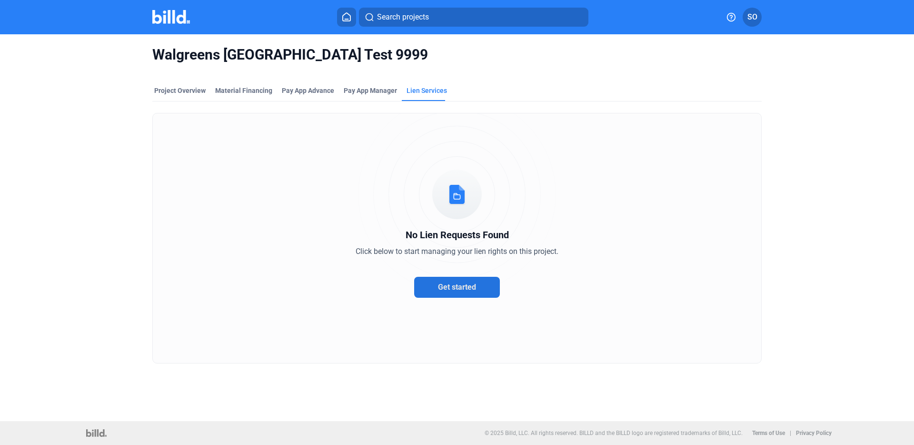
click at [463, 287] on span "Get started" at bounding box center [457, 286] width 38 height 9
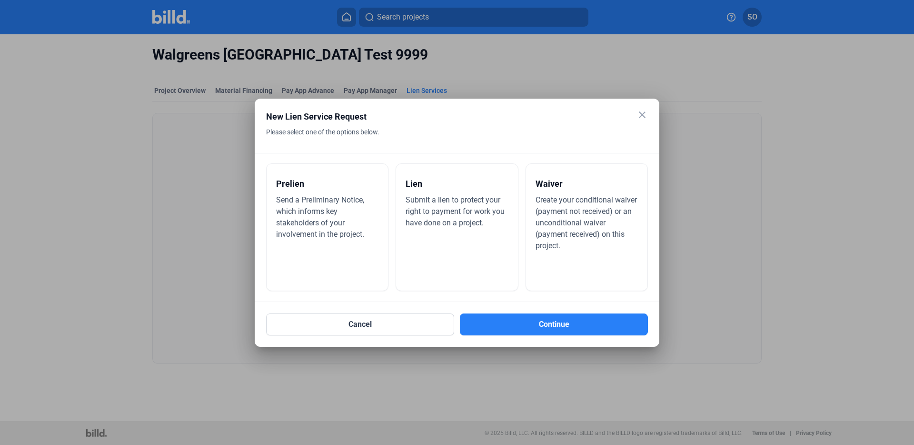
click at [318, 216] on div "Send a Preliminary Notice, which informs key stakeholders of your involvement i…" at bounding box center [327, 217] width 102 height 46
click at [468, 245] on div "Lien Submit a lien to protect your right to payment for work you have done on a…" at bounding box center [457, 227] width 122 height 128
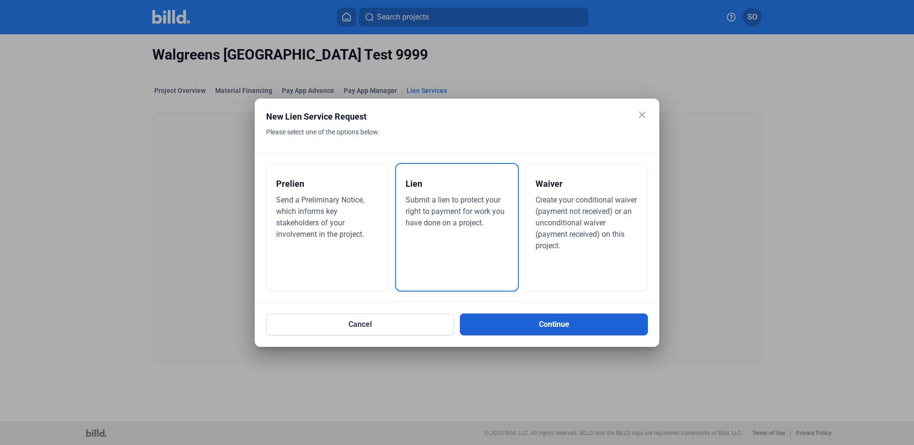
click at [540, 324] on button "Continue" at bounding box center [554, 324] width 188 height 22
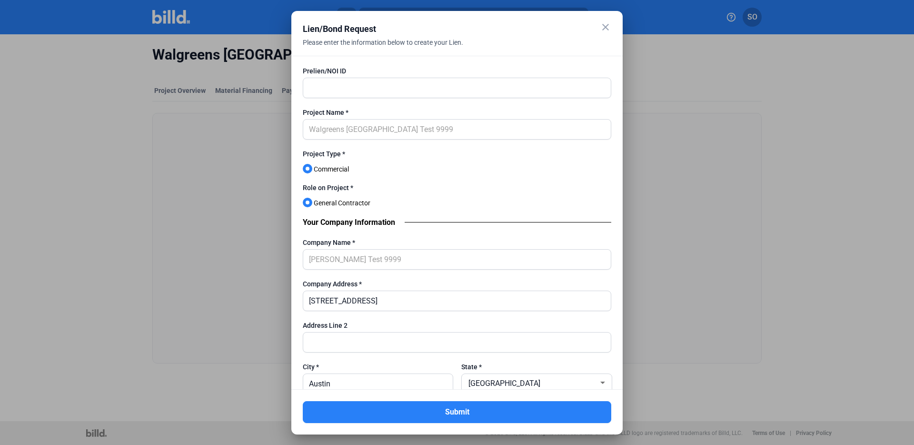
click at [609, 27] on mat-icon "close" at bounding box center [605, 26] width 11 height 11
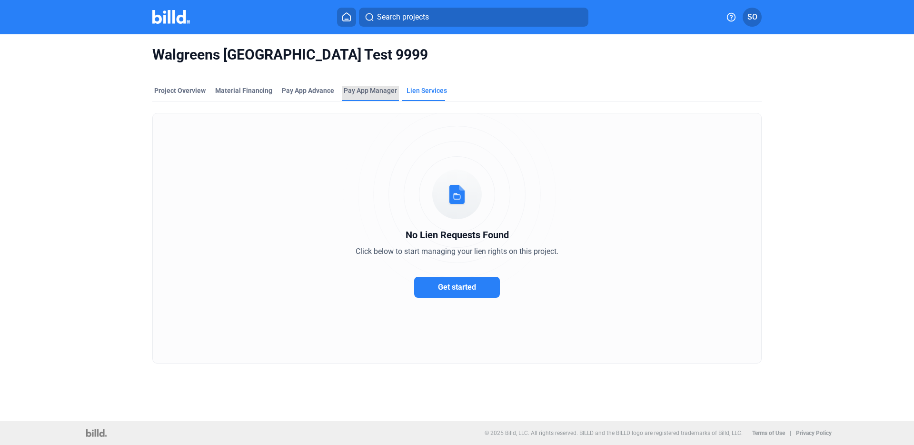
click at [344, 88] on span "Pay App Manager" at bounding box center [370, 91] width 53 height 10
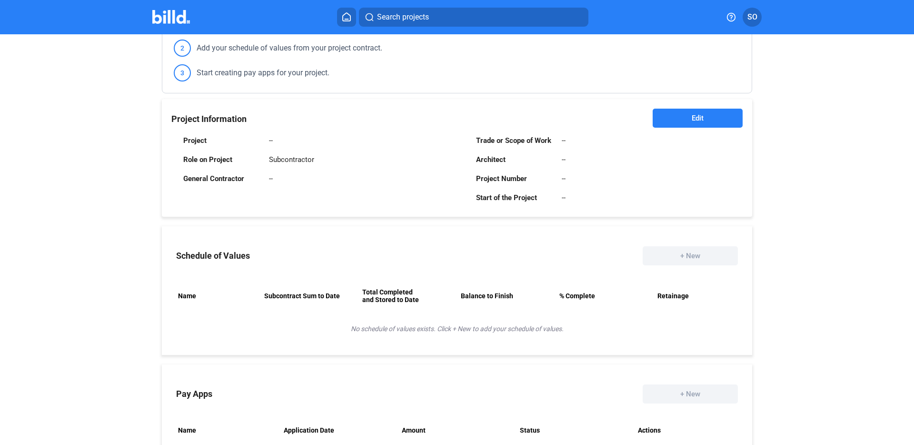
scroll to position [148, 0]
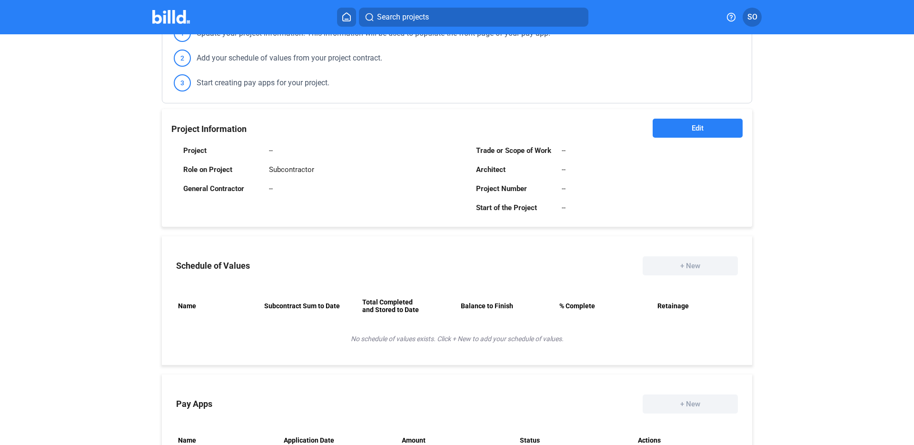
click at [679, 126] on button "Edit" at bounding box center [698, 128] width 90 height 19
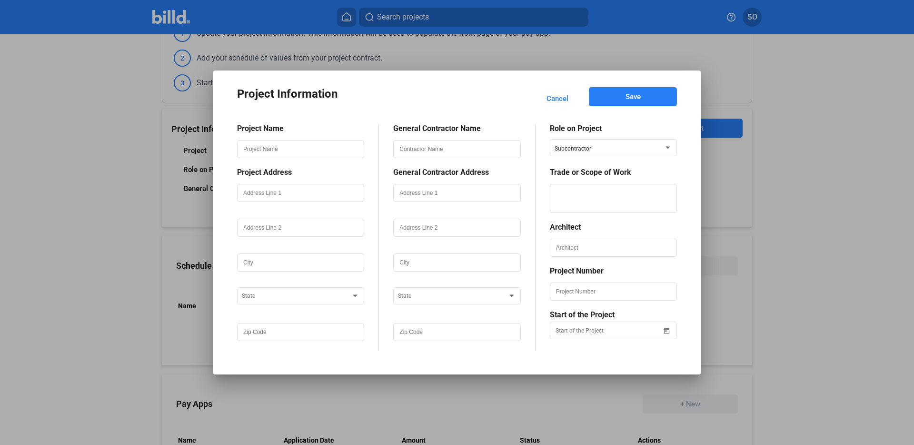
click at [552, 101] on span "Cancel" at bounding box center [557, 99] width 22 height 10
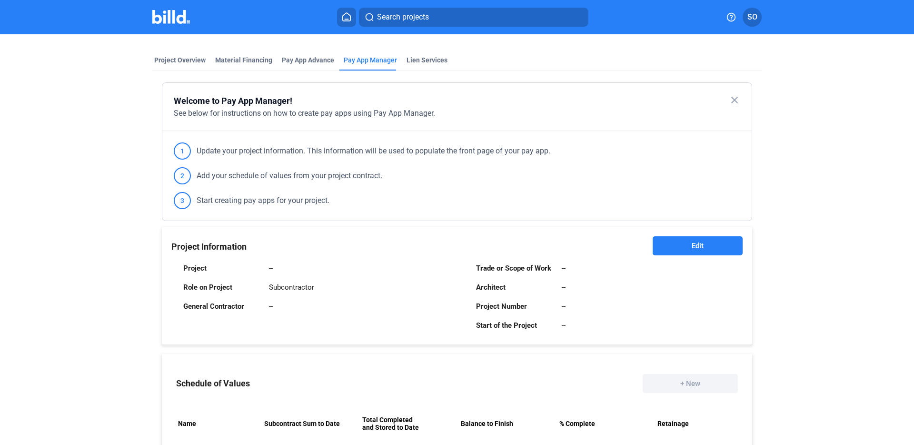
scroll to position [0, 0]
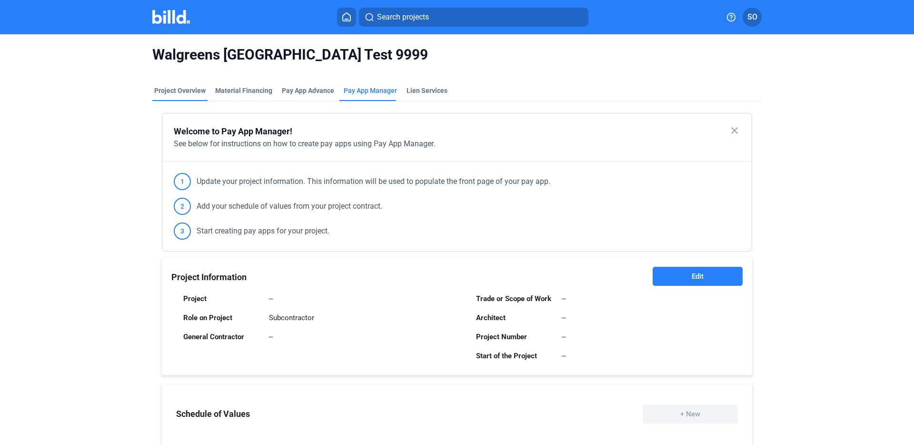
click at [168, 90] on div "Project Overview" at bounding box center [179, 91] width 51 height 10
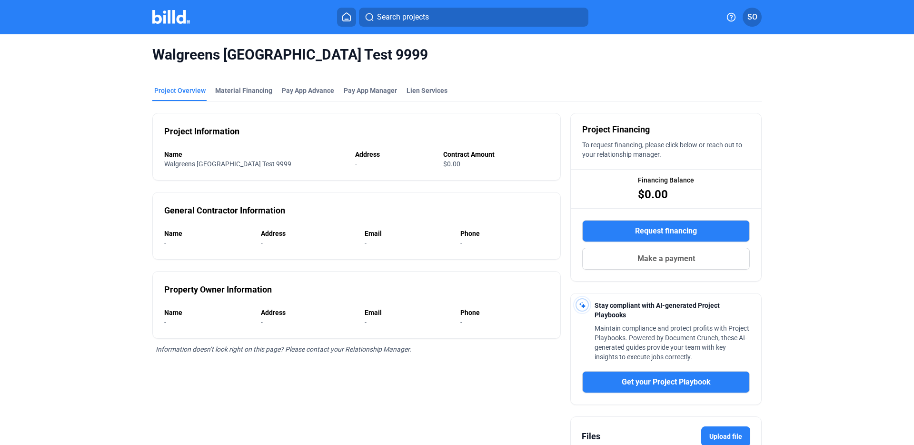
click at [170, 11] on img at bounding box center [171, 17] width 38 height 14
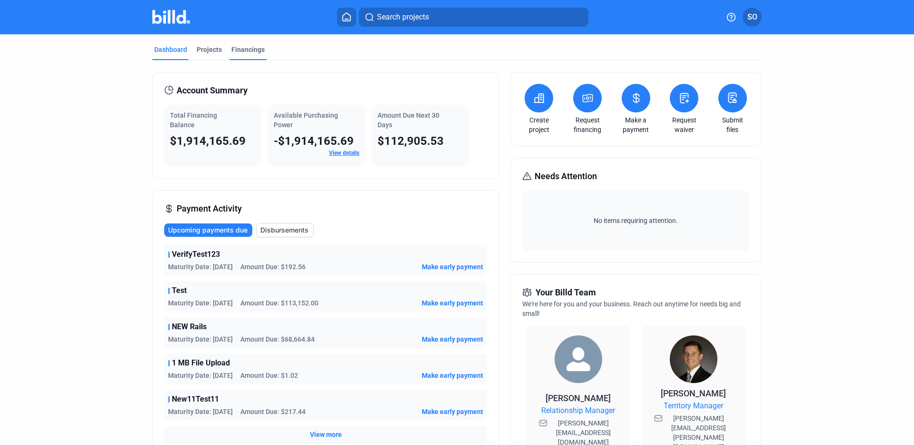
click at [235, 50] on div "Financings" at bounding box center [247, 50] width 33 height 10
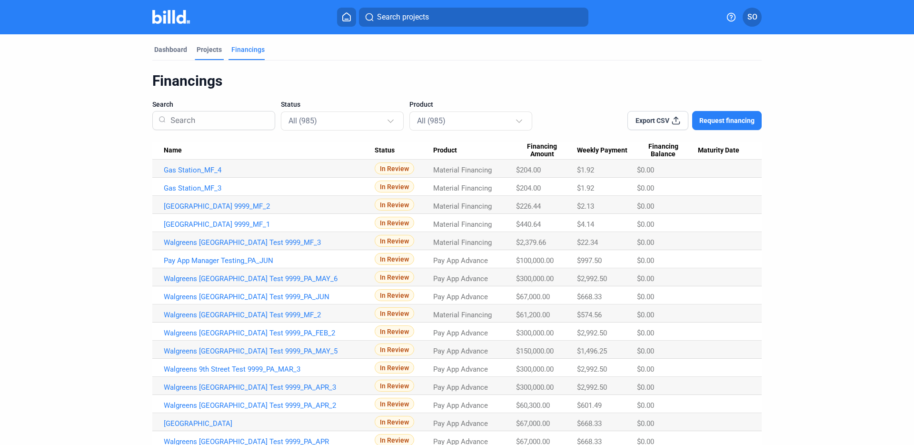
click at [209, 46] on div "Projects" at bounding box center [209, 50] width 25 height 10
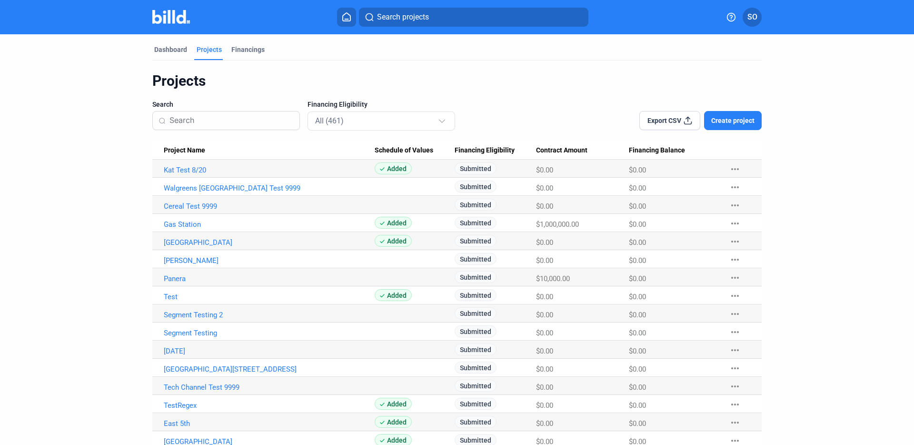
click at [672, 129] on button "Export CSV" at bounding box center [669, 120] width 61 height 19
click at [386, 121] on div "All (461)" at bounding box center [376, 120] width 123 height 12
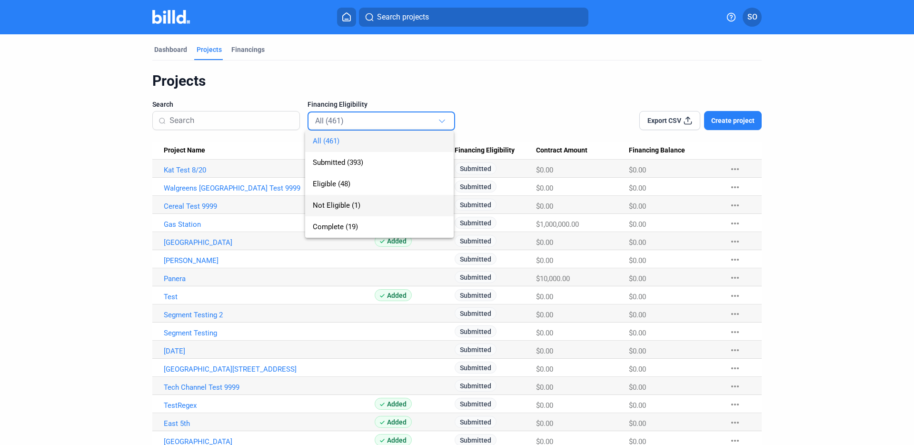
click at [368, 195] on span "Not Eligible (1)" at bounding box center [379, 205] width 133 height 21
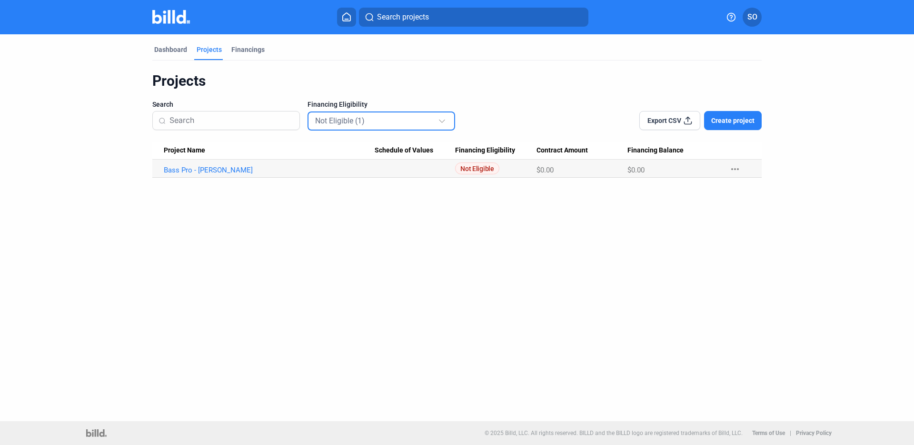
click at [376, 122] on div "Not Eligible (1)" at bounding box center [376, 120] width 123 height 12
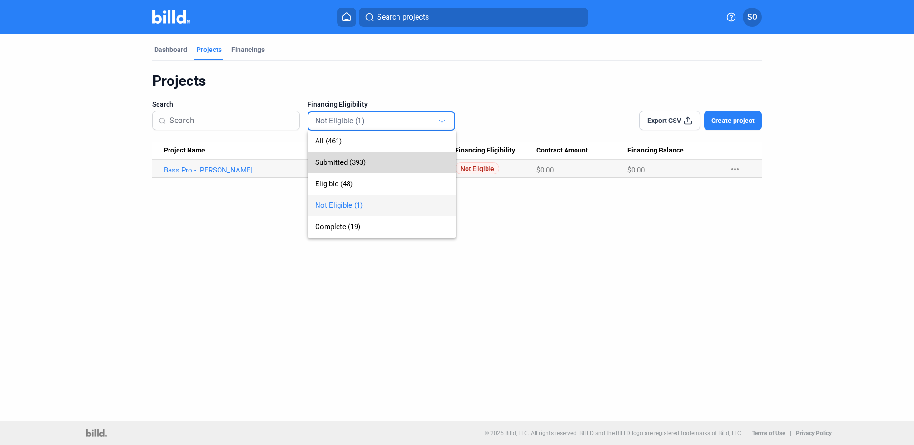
click at [357, 164] on span "Submitted (393)" at bounding box center [340, 162] width 50 height 9
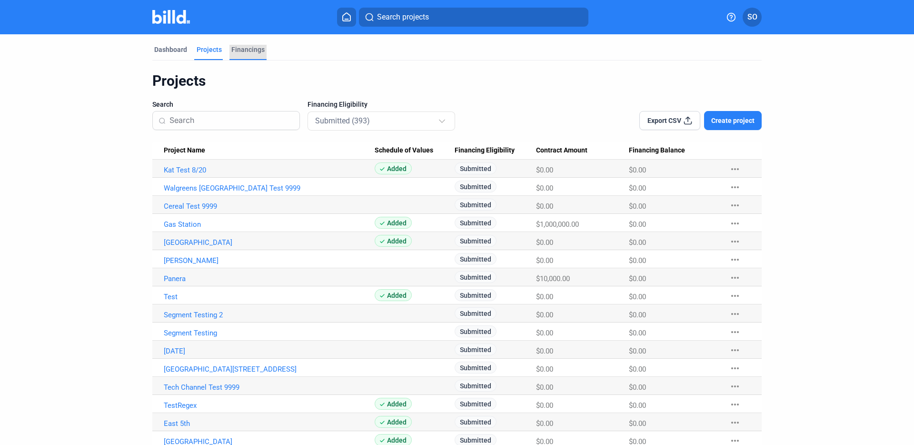
click at [256, 50] on div "Financings" at bounding box center [247, 50] width 33 height 10
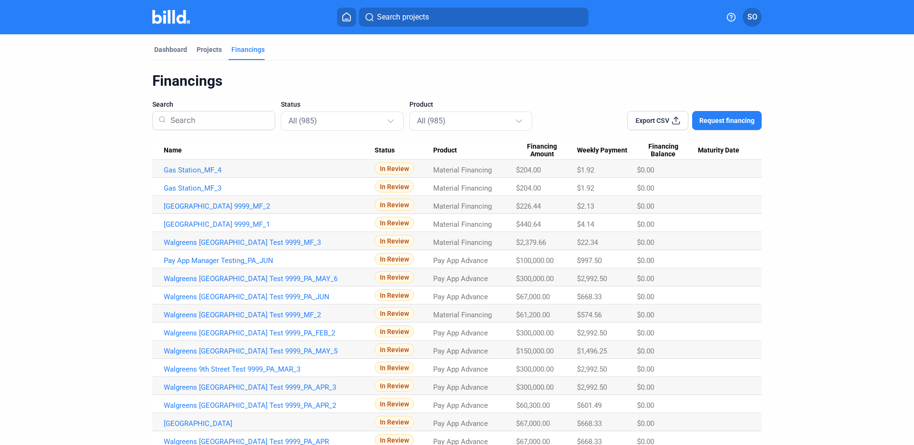
click at [178, 20] on img at bounding box center [171, 17] width 38 height 14
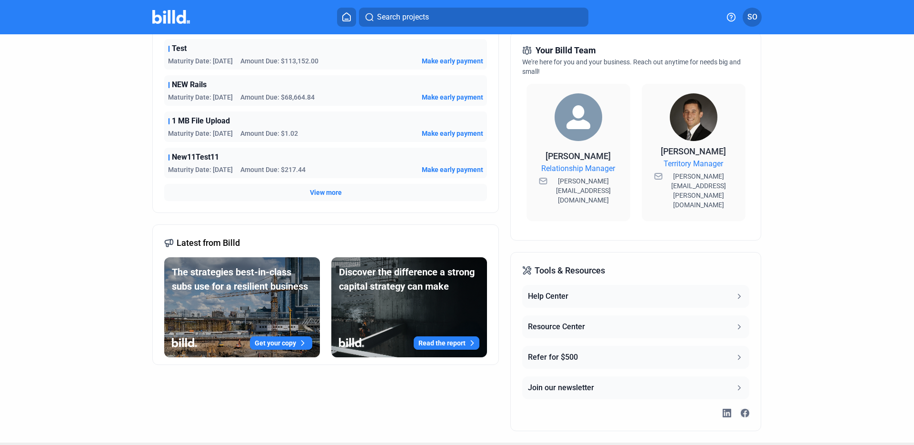
scroll to position [251, 0]
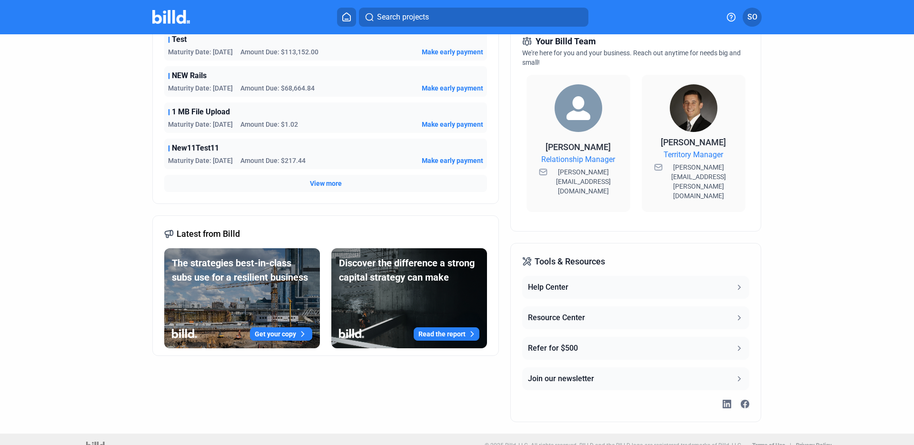
click at [607, 306] on button "Resource Center" at bounding box center [635, 317] width 227 height 23
click at [614, 324] on button "Refer for $500" at bounding box center [635, 348] width 227 height 23
click at [684, 311] on button "Resource Center" at bounding box center [635, 317] width 227 height 23
click at [685, 276] on button "Help Center" at bounding box center [635, 287] width 227 height 23
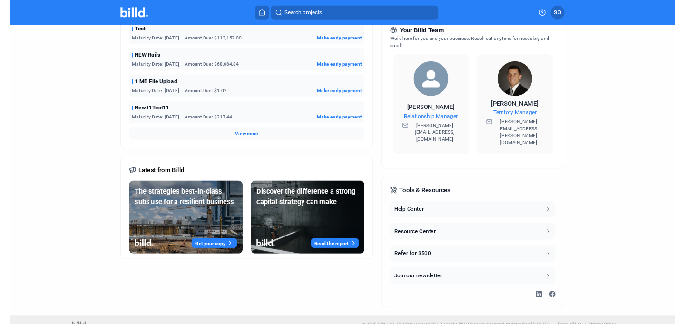
scroll to position [0, 0]
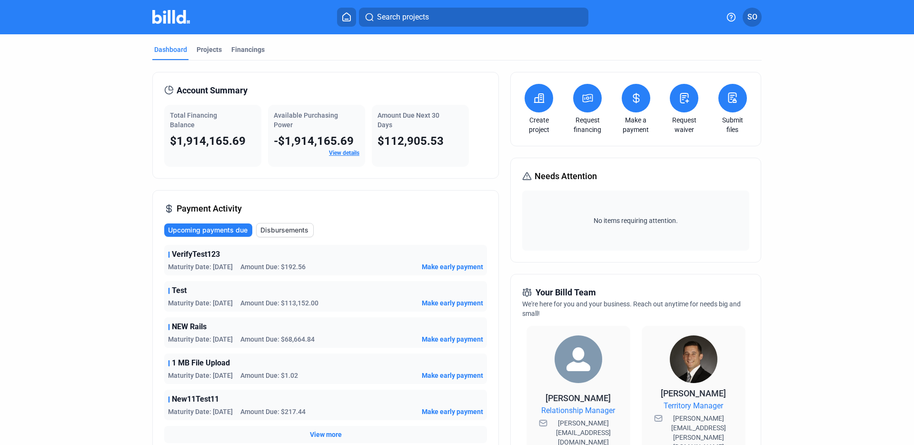
click at [685, 158] on div "Dashboard Projects Financings Account Summary Total Financing Balance $1,914,16…" at bounding box center [456, 359] width 647 height 650
click at [685, 152] on div "Dashboard Projects Financings Account Summary Total Financing Balance $1,914,16…" at bounding box center [456, 359] width 647 height 650
